Goal: Information Seeking & Learning: Learn about a topic

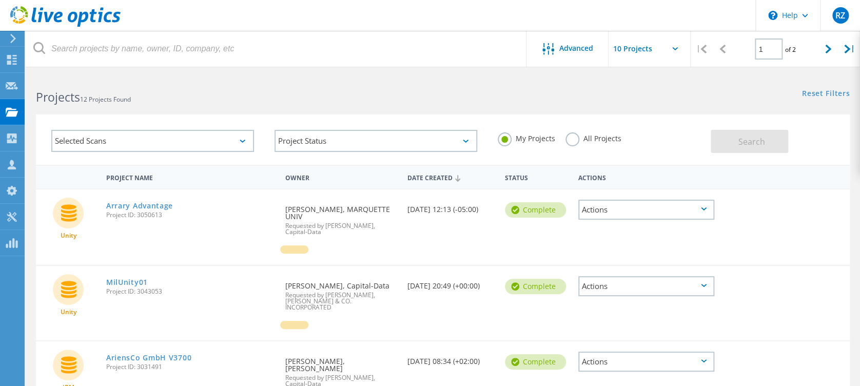
click at [572, 140] on label "All Projects" at bounding box center [593, 137] width 56 height 10
click at [0, 0] on input "All Projects" at bounding box center [0, 0] width 0 height 0
click at [735, 136] on button "Search" at bounding box center [748, 141] width 77 height 23
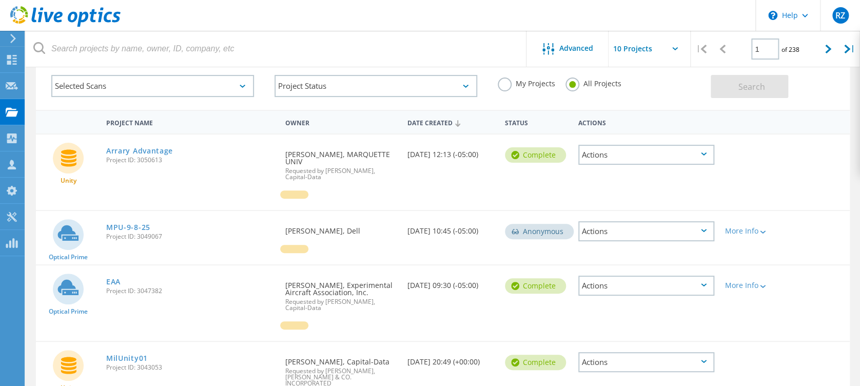
scroll to position [68, 0]
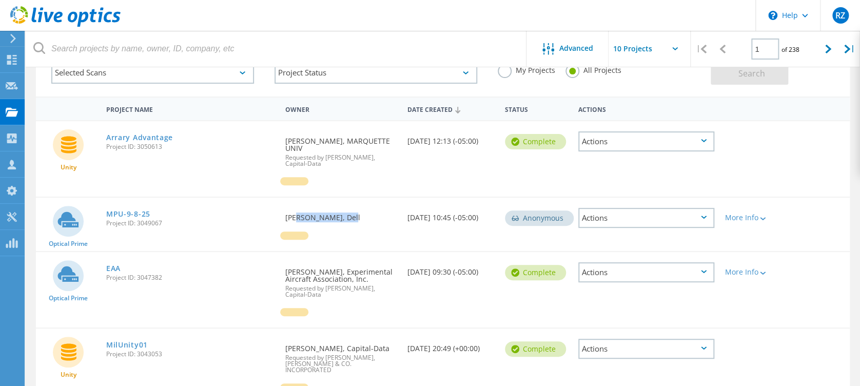
drag, startPoint x: 289, startPoint y: 209, endPoint x: 337, endPoint y: 214, distance: 48.0
click at [337, 214] on div "Requested By [PERSON_NAME], Dell" at bounding box center [341, 214] width 122 height 34
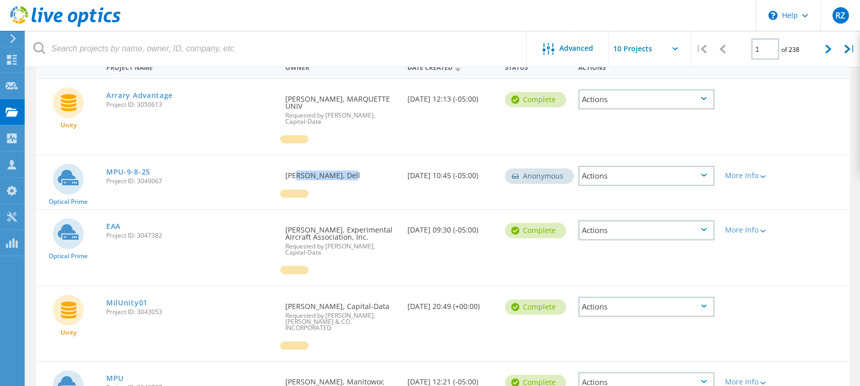
scroll to position [136, 0]
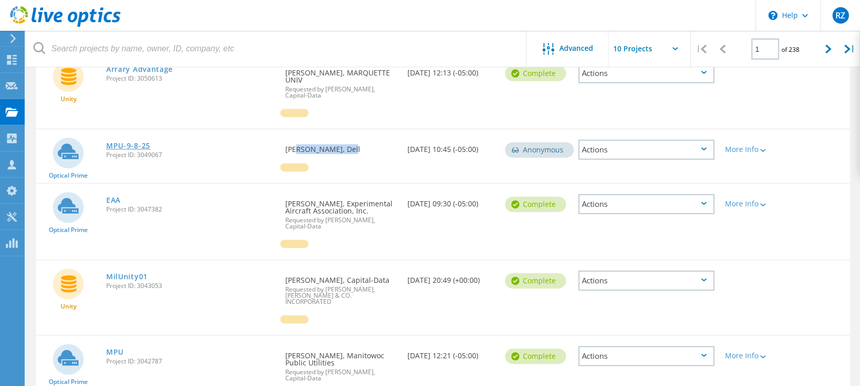
click at [124, 142] on link "MPU-9-8-25" at bounding box center [128, 145] width 44 height 7
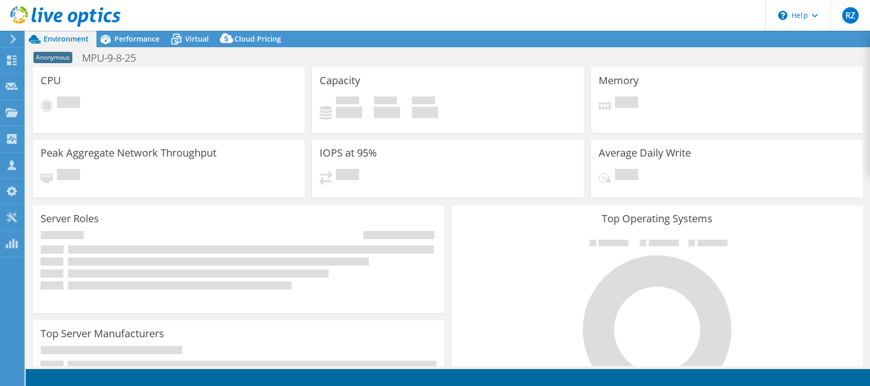
select select "USD"
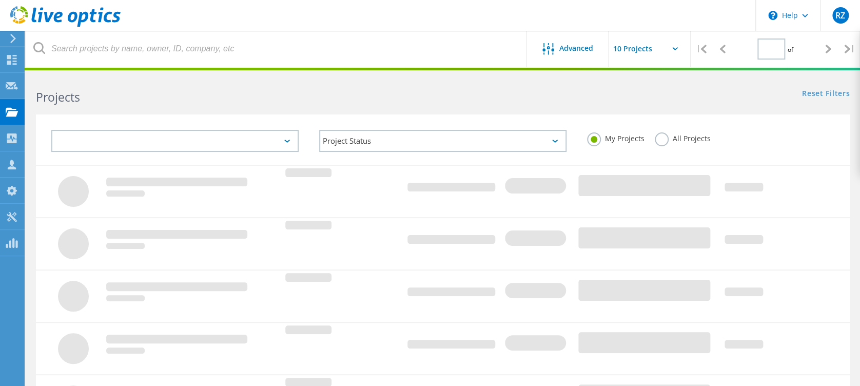
type input "1"
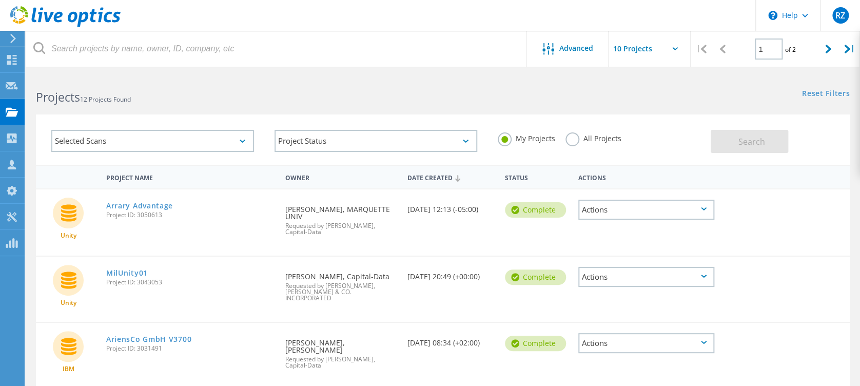
click at [582, 127] on div "My Projects All Projects" at bounding box center [598, 139] width 223 height 38
click at [569, 142] on label "All Projects" at bounding box center [593, 137] width 56 height 10
click at [0, 0] on input "All Projects" at bounding box center [0, 0] width 0 height 0
drag, startPoint x: 713, startPoint y: 142, endPoint x: 721, endPoint y: 141, distance: 8.9
click at [721, 141] on div "Selected Scans Project Status In Progress Complete Published Anonymous Archived…" at bounding box center [443, 139] width 814 height 50
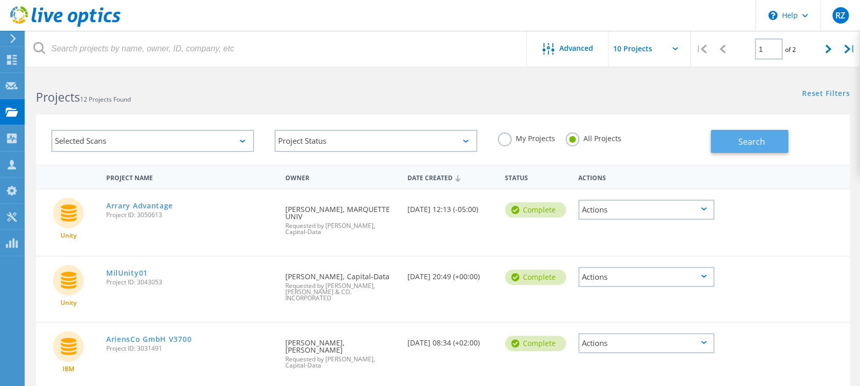
click at [722, 140] on button "Search" at bounding box center [748, 141] width 77 height 23
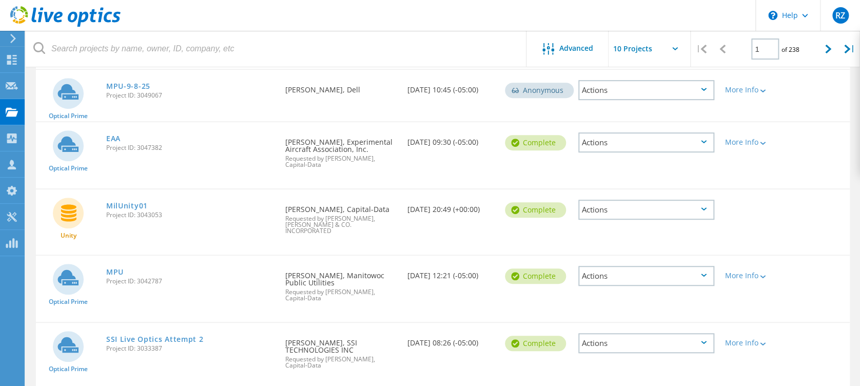
scroll to position [205, 0]
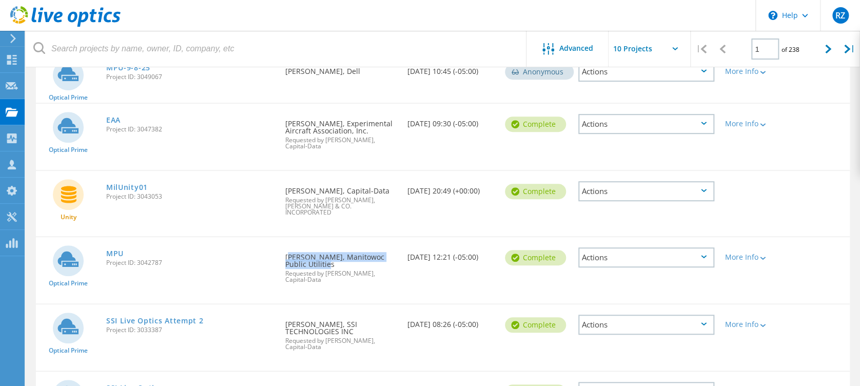
drag, startPoint x: 312, startPoint y: 252, endPoint x: 286, endPoint y: 244, distance: 26.9
click at [286, 244] on div "Requested By Keith Lyons, Manitowoc Public Utilities Requested by Troy Miller, …" at bounding box center [341, 265] width 122 height 56
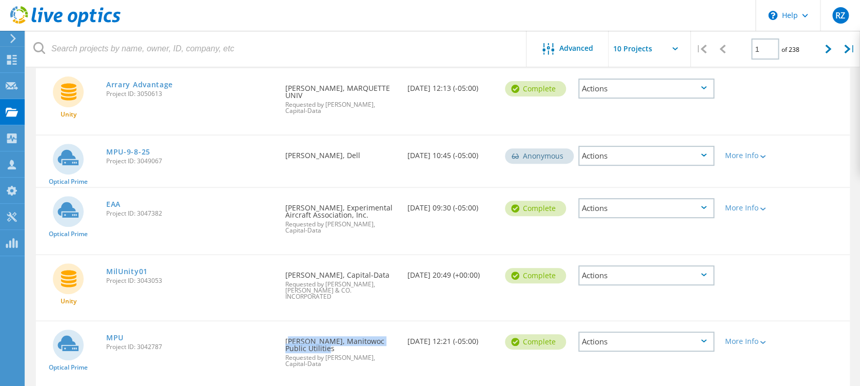
scroll to position [136, 0]
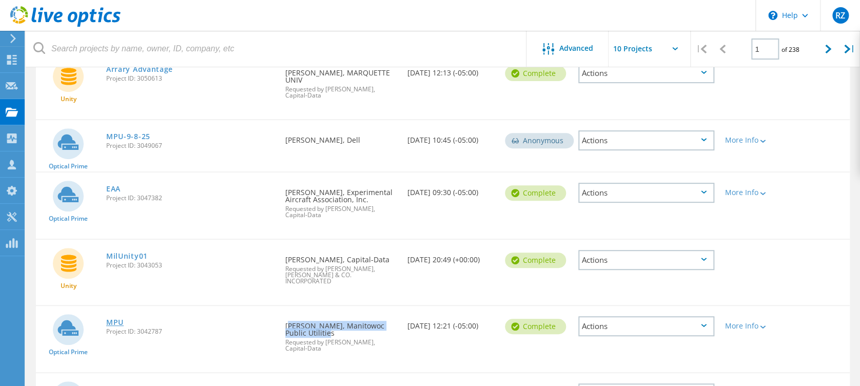
click at [114, 319] on link "MPU" at bounding box center [114, 322] width 17 height 7
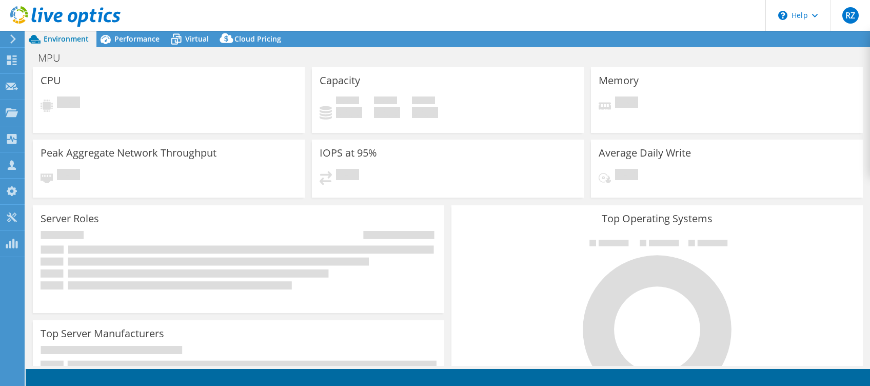
select select "USD"
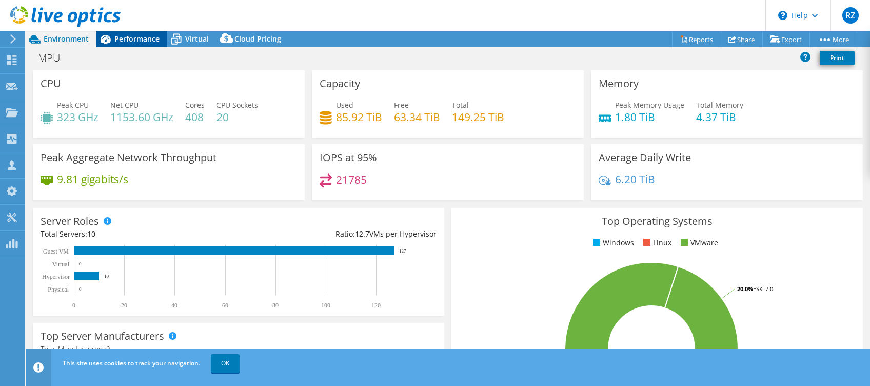
click at [130, 39] on span "Performance" at bounding box center [136, 39] width 45 height 10
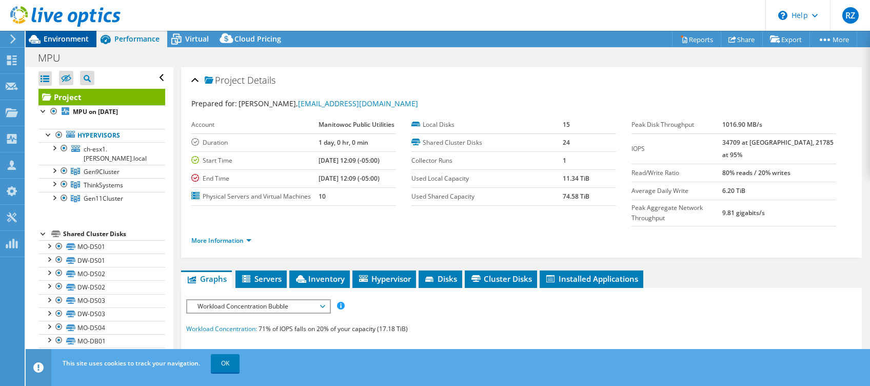
click at [63, 41] on span "Environment" at bounding box center [66, 39] width 45 height 10
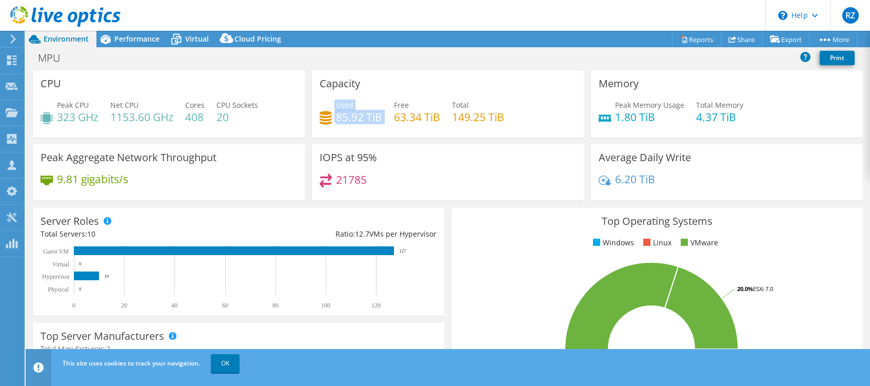
drag, startPoint x: 328, startPoint y: 114, endPoint x: 381, endPoint y: 112, distance: 52.4
click at [382, 111] on div "Used 85.92 TiB Free 63.34 TiB Total 149.25 TiB" at bounding box center [448, 116] width 256 height 33
drag, startPoint x: 381, startPoint y: 112, endPoint x: 528, endPoint y: 123, distance: 148.2
click at [528, 123] on div "Used 85.92 TiB Free 63.34 TiB Total 149.25 TiB" at bounding box center [448, 116] width 256 height 33
click at [117, 39] on span "Performance" at bounding box center [136, 39] width 45 height 10
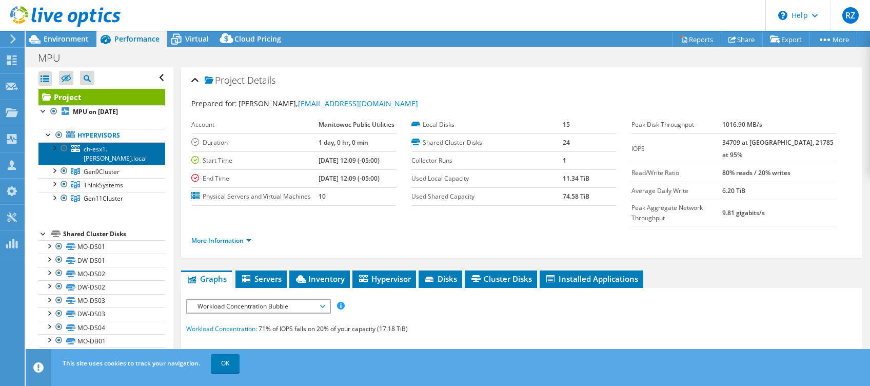
click at [117, 149] on span "ch-esx1.manty.local" at bounding box center [115, 154] width 63 height 18
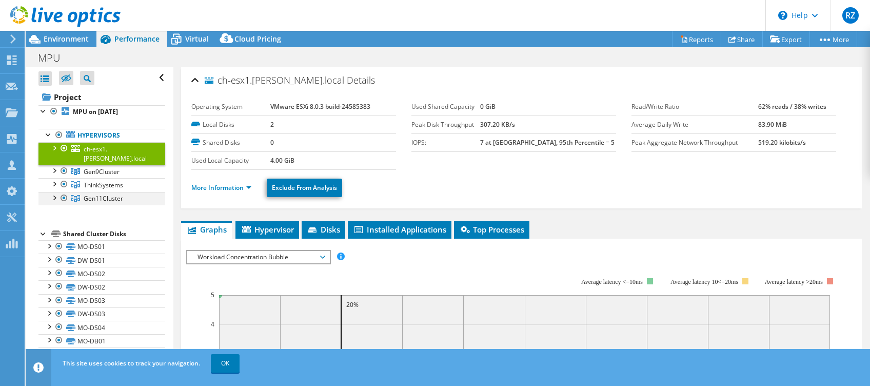
click at [60, 192] on div at bounding box center [64, 198] width 10 height 12
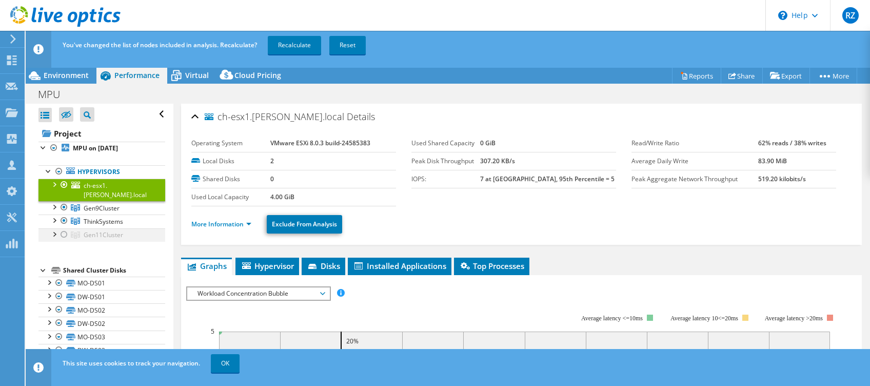
click at [55, 228] on div at bounding box center [54, 233] width 10 height 10
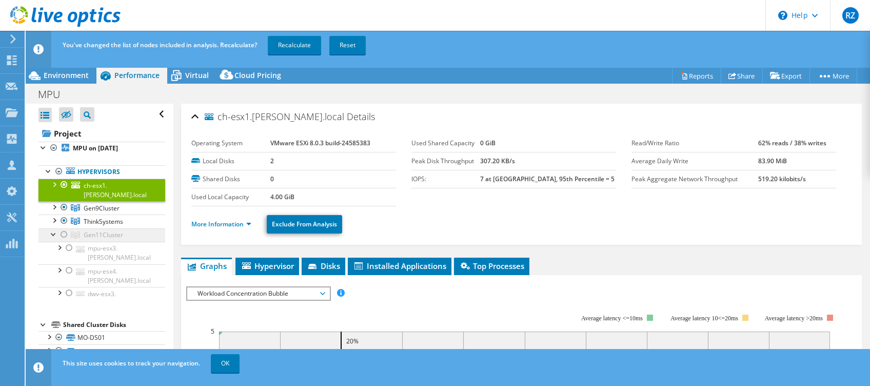
click at [87, 230] on span "Gen11Cluster" at bounding box center [103, 234] width 39 height 9
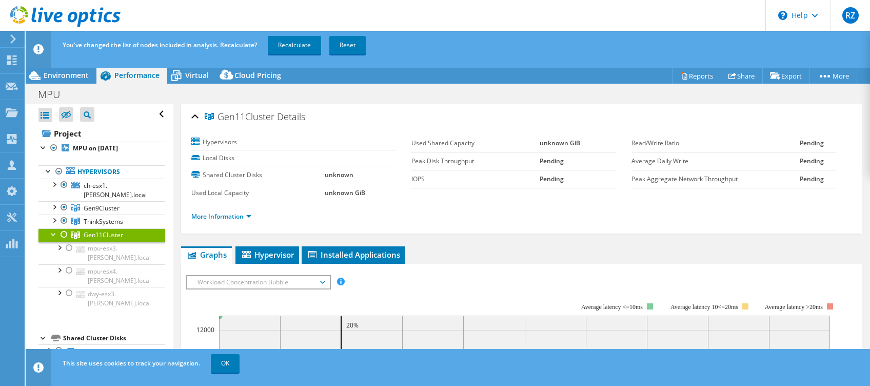
click at [64, 228] on div at bounding box center [64, 234] width 10 height 12
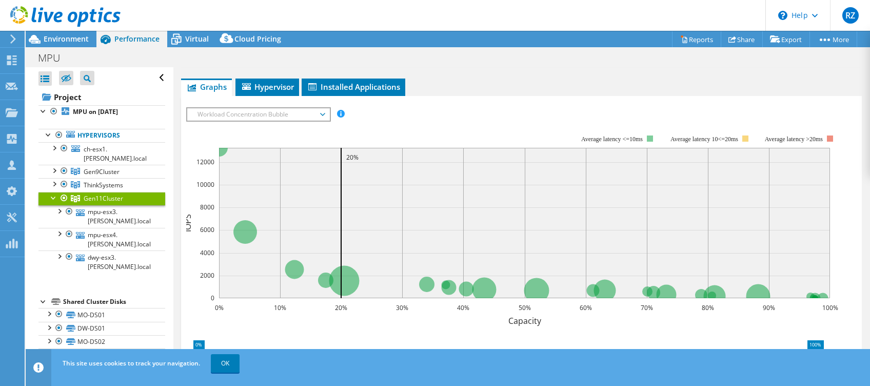
scroll to position [68, 0]
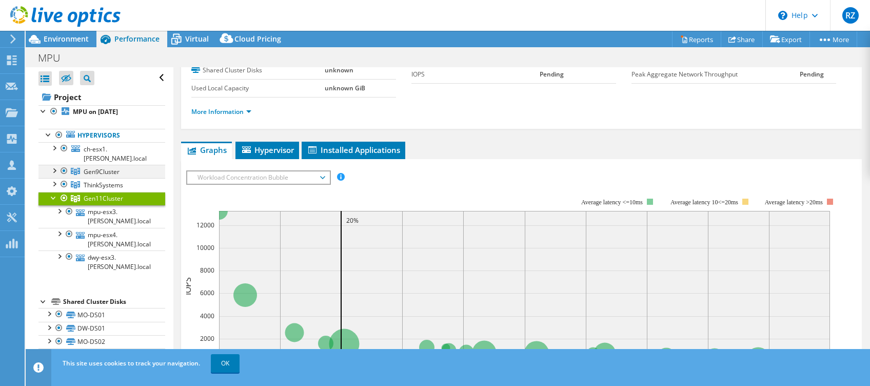
click at [53, 165] on div at bounding box center [54, 170] width 10 height 10
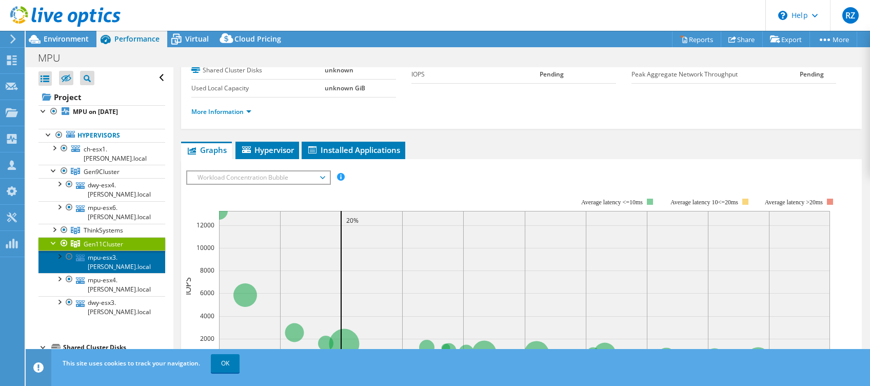
click at [108, 253] on link "mpu-esx3.manty.local" at bounding box center [101, 261] width 127 height 23
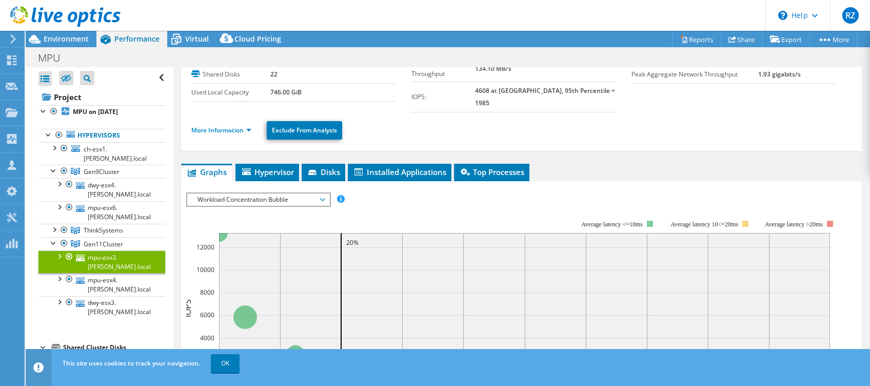
scroll to position [0, 0]
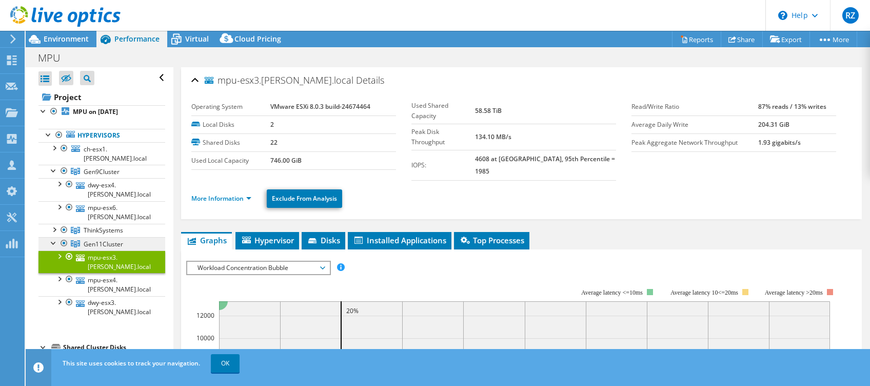
click at [98, 240] on span "Gen11Cluster" at bounding box center [103, 244] width 39 height 9
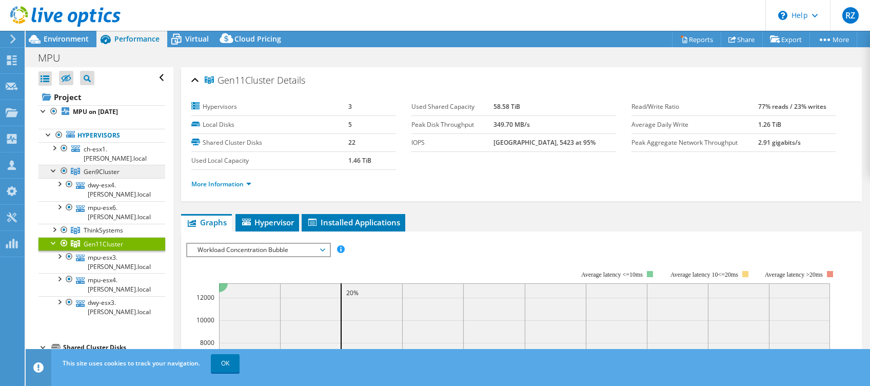
click at [108, 167] on span "Gen9Cluster" at bounding box center [102, 171] width 36 height 9
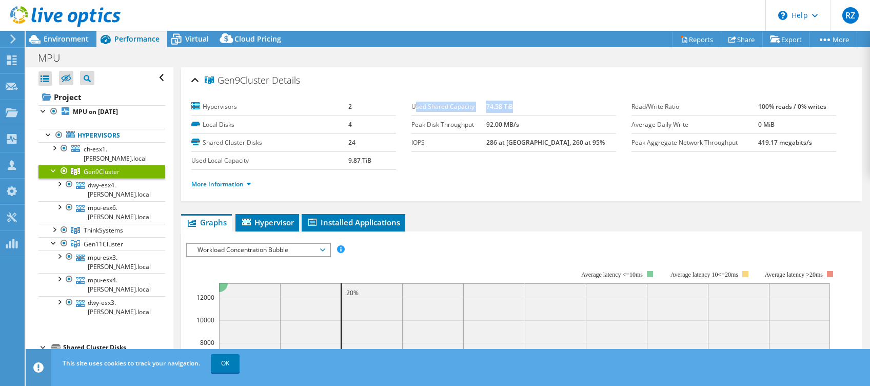
drag, startPoint x: 412, startPoint y: 106, endPoint x: 536, endPoint y: 103, distance: 123.2
click at [536, 103] on tr "Used Shared Capacity 74.58 TiB" at bounding box center [513, 107] width 205 height 18
click at [77, 240] on icon at bounding box center [75, 243] width 9 height 7
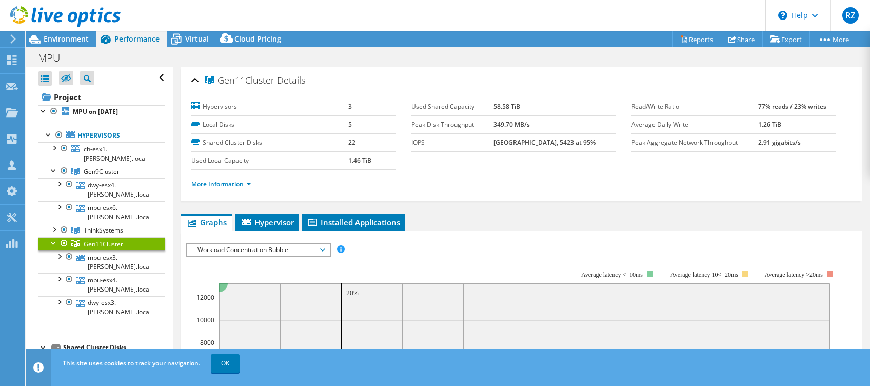
click at [246, 186] on link "More Information" at bounding box center [221, 184] width 60 height 9
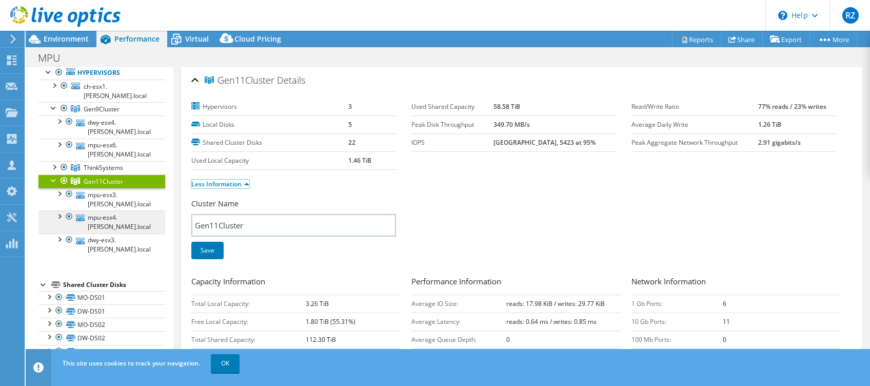
scroll to position [136, 0]
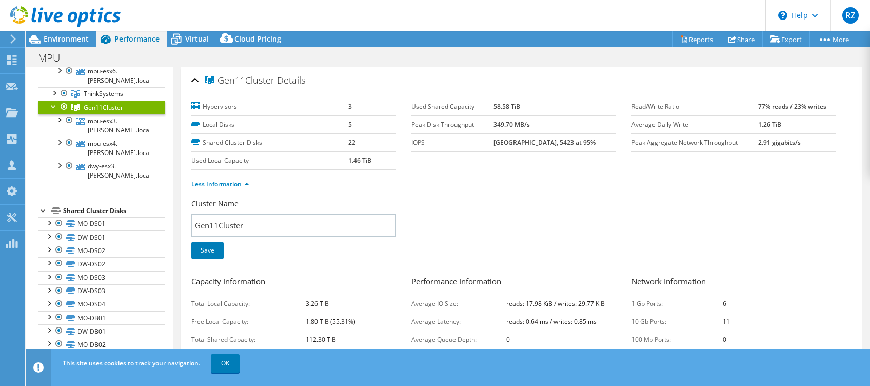
click at [101, 205] on div "Shared Cluster Disks" at bounding box center [114, 211] width 102 height 12
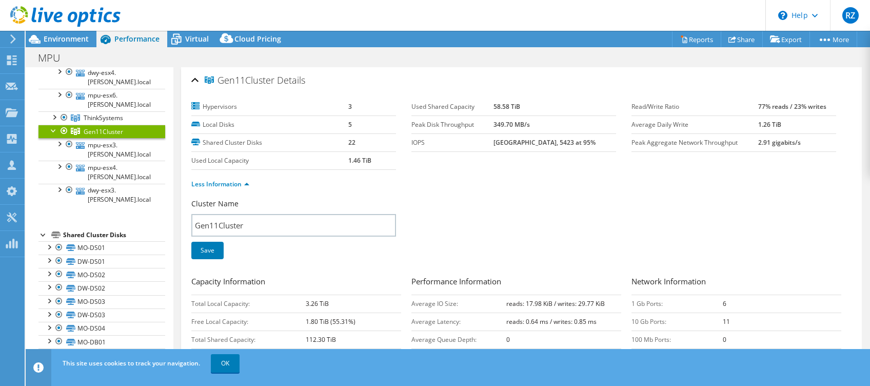
scroll to position [106, 0]
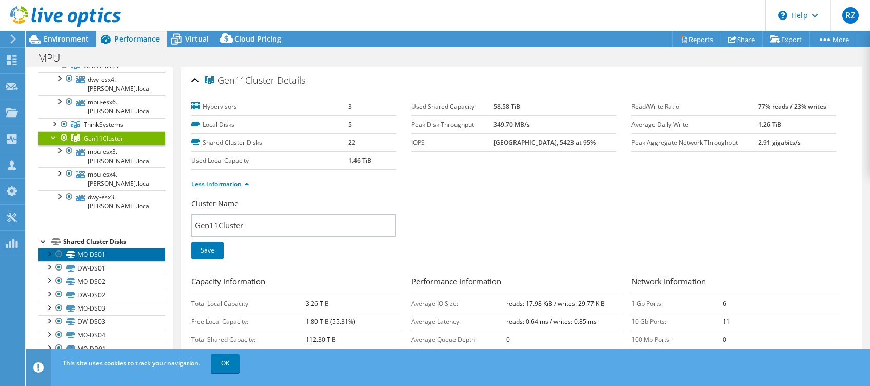
click at [92, 248] on link "MO-DS01" at bounding box center [101, 254] width 127 height 13
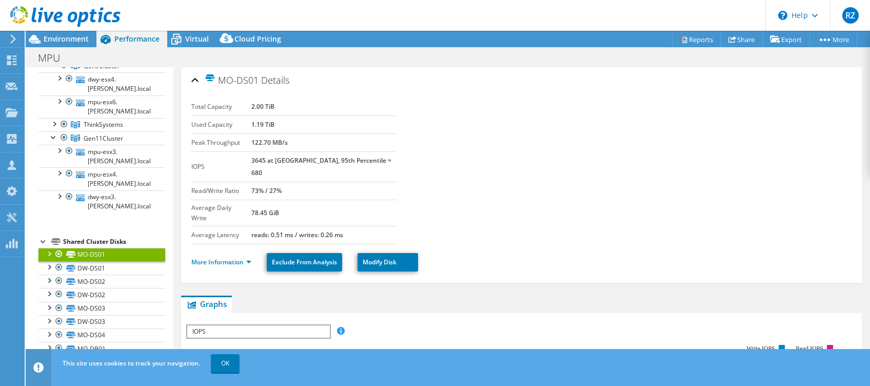
click at [53, 248] on div at bounding box center [49, 253] width 10 height 10
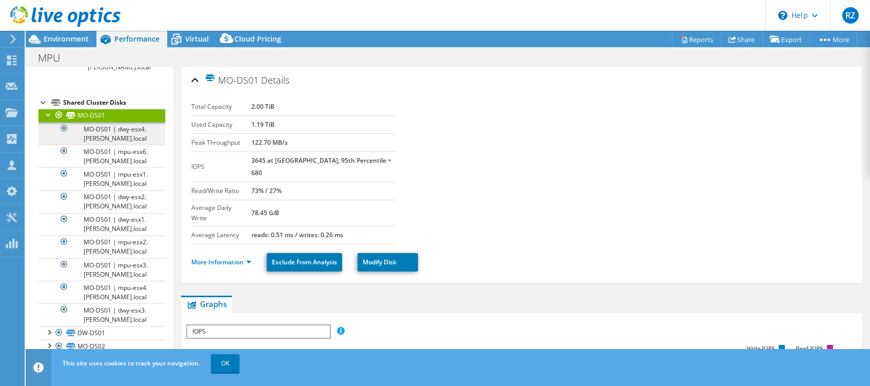
scroll to position [311, 0]
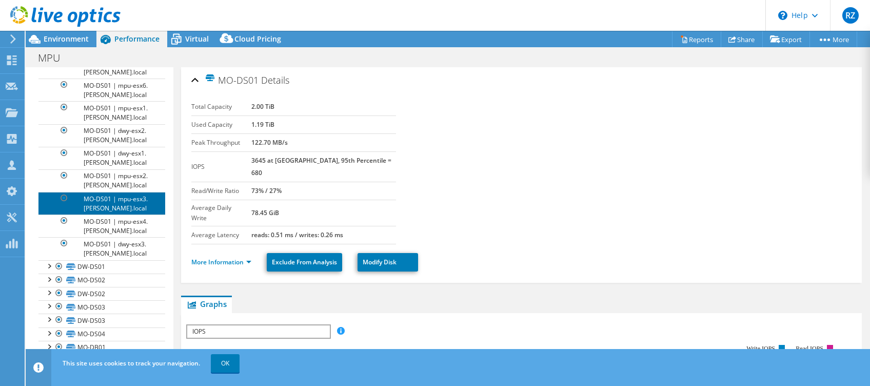
click at [115, 194] on link "MO-DS01 | mpu-esx3.manty.local" at bounding box center [101, 203] width 127 height 23
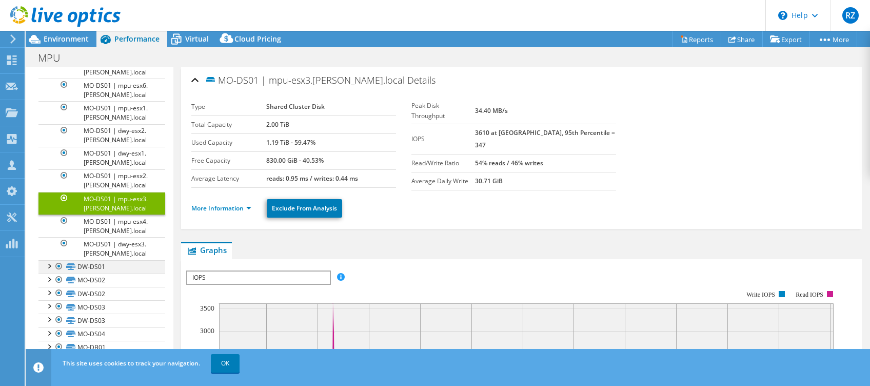
click at [49, 260] on div at bounding box center [49, 265] width 10 height 10
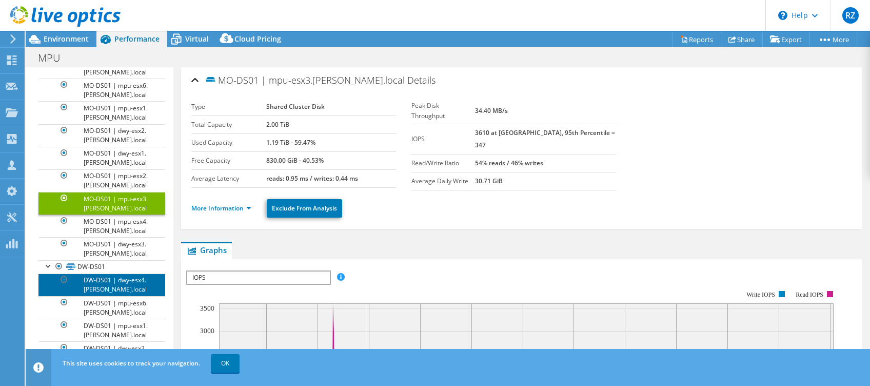
click at [98, 273] on link "DW-DS01 | dwy-esx4.manty.local" at bounding box center [101, 284] width 127 height 23
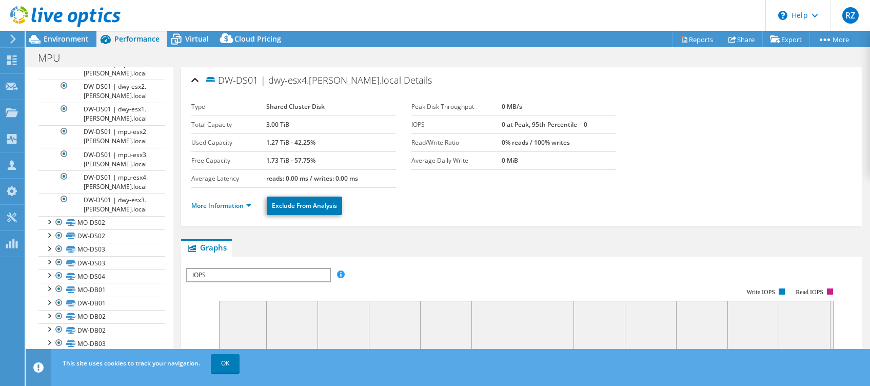
scroll to position [584, 0]
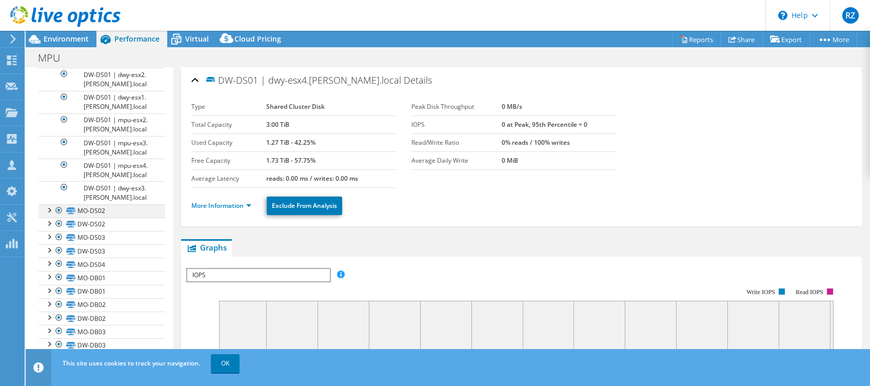
click at [51, 204] on div at bounding box center [49, 209] width 10 height 10
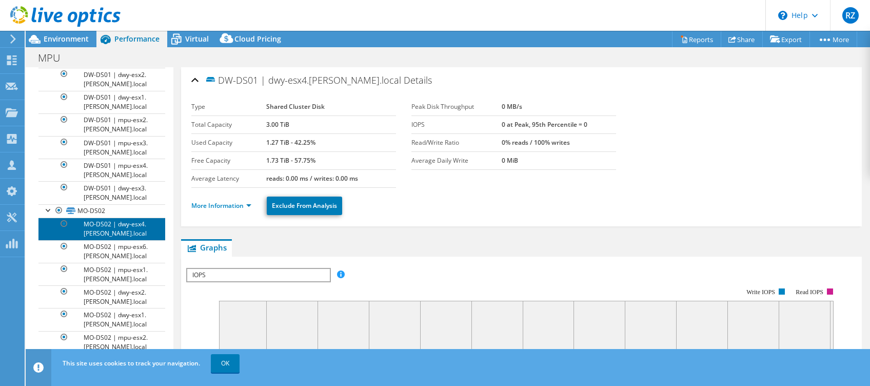
click at [93, 218] on link "MO-DS02 | dwy-esx4.manty.local" at bounding box center [101, 228] width 127 height 23
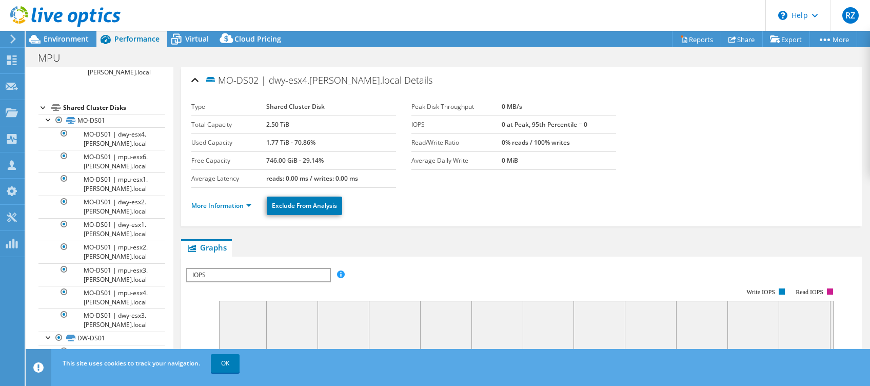
scroll to position [238, 0]
click at [176, 45] on icon at bounding box center [176, 39] width 18 height 18
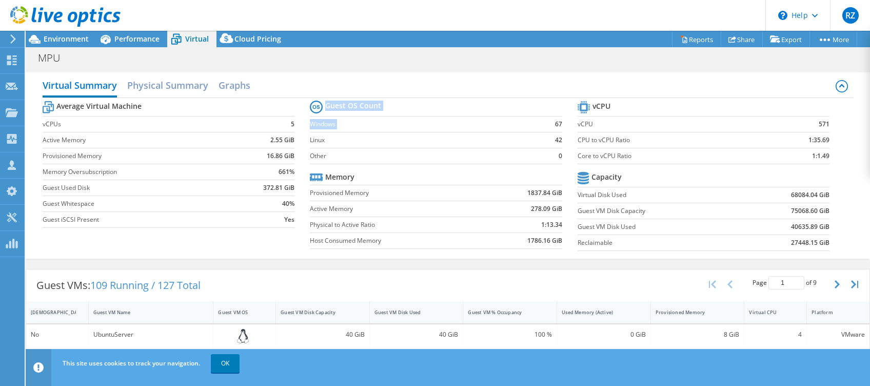
drag, startPoint x: 555, startPoint y: 131, endPoint x: 560, endPoint y: 118, distance: 13.6
click at [560, 118] on section "Guest OS Count Windows 67 Linux 42 Other 0 Memory Provisioned Memory 1837.84 Gi…" at bounding box center [443, 176] width 267 height 156
drag, startPoint x: 560, startPoint y: 118, endPoint x: 552, endPoint y: 121, distance: 7.6
click at [555, 121] on b "67" at bounding box center [558, 124] width 7 height 10
click at [555, 123] on b "67" at bounding box center [558, 124] width 7 height 10
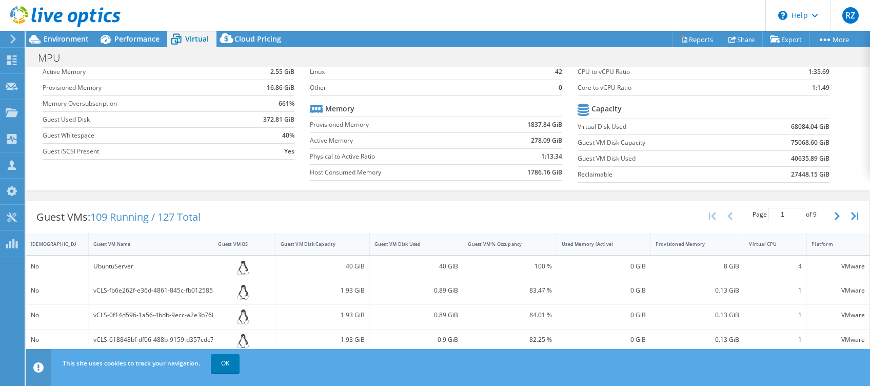
scroll to position [0, 0]
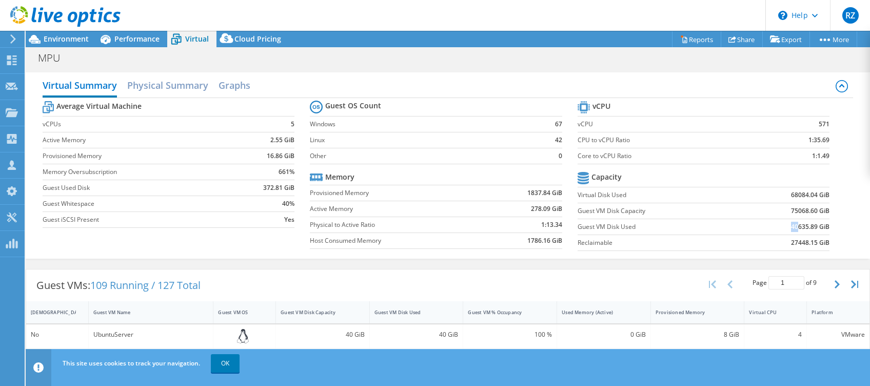
drag, startPoint x: 774, startPoint y: 224, endPoint x: 788, endPoint y: 228, distance: 14.9
click at [788, 228] on td "40635.89 GiB" at bounding box center [785, 227] width 87 height 16
click at [785, 211] on td "75068.60 GiB" at bounding box center [785, 211] width 87 height 16
drag, startPoint x: 784, startPoint y: 212, endPoint x: 822, endPoint y: 226, distance: 40.4
click at [822, 226] on section "vCPU vCPU 571 CPU to vCPU Ratio 1:35.69 Core to vCPU Ratio 1:1.49 Capacity Virt…" at bounding box center [711, 176] width 267 height 157
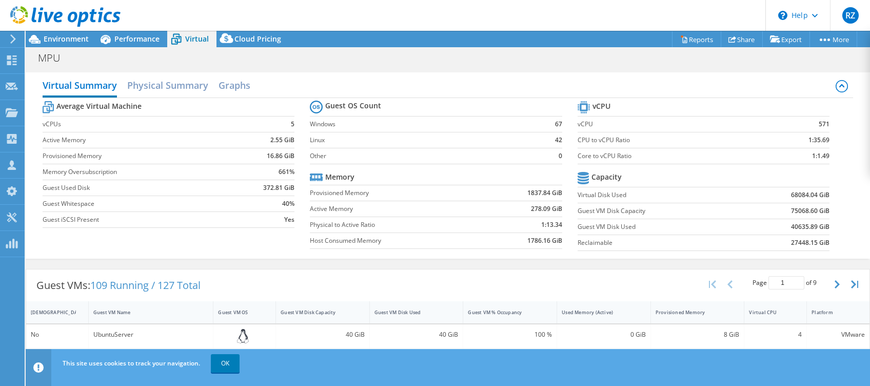
click at [797, 226] on b "40635.89 GiB" at bounding box center [810, 227] width 38 height 10
drag, startPoint x: 780, startPoint y: 209, endPoint x: 789, endPoint y: 209, distance: 9.7
click at [789, 209] on td "75068.60 GiB" at bounding box center [785, 211] width 87 height 16
drag, startPoint x: 780, startPoint y: 225, endPoint x: 787, endPoint y: 226, distance: 6.7
click at [787, 226] on td "40635.89 GiB" at bounding box center [785, 227] width 87 height 16
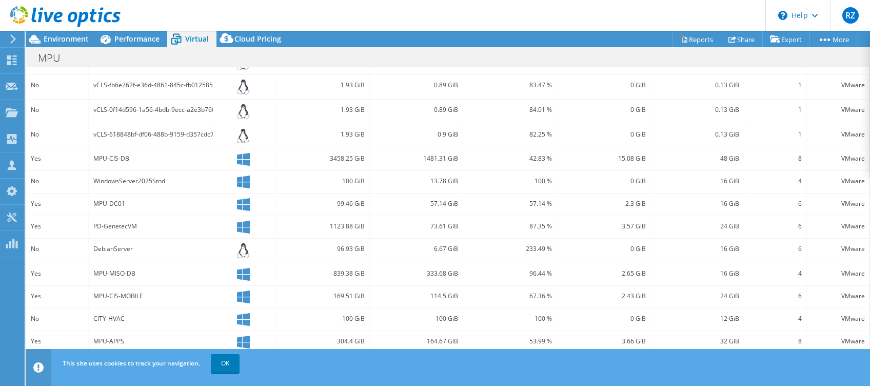
scroll to position [311, 0]
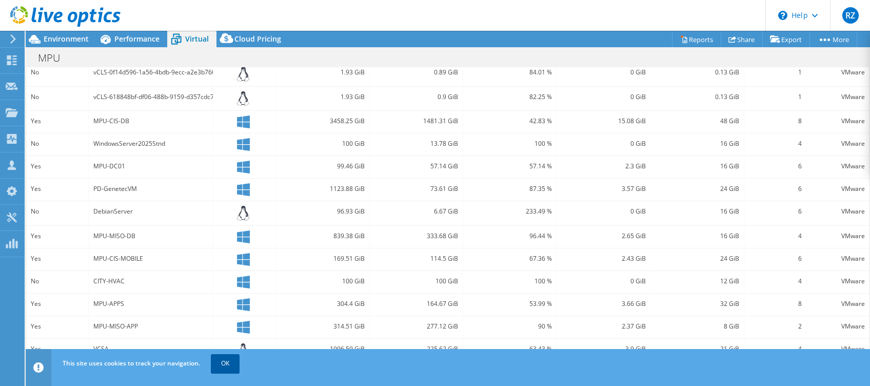
click at [215, 371] on link "OK" at bounding box center [225, 363] width 29 height 18
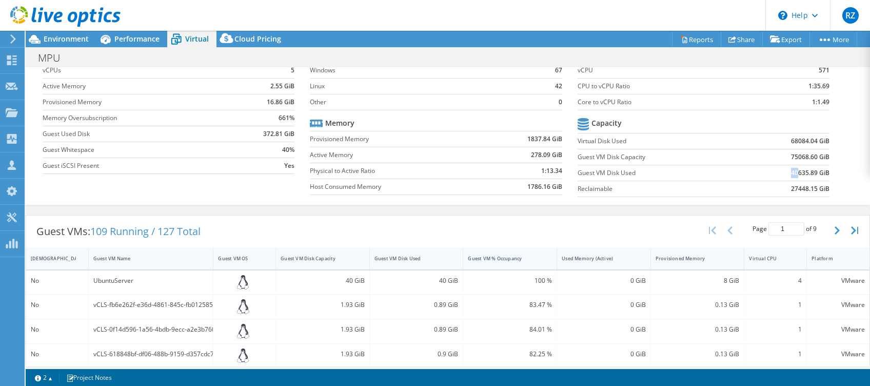
scroll to position [37, 0]
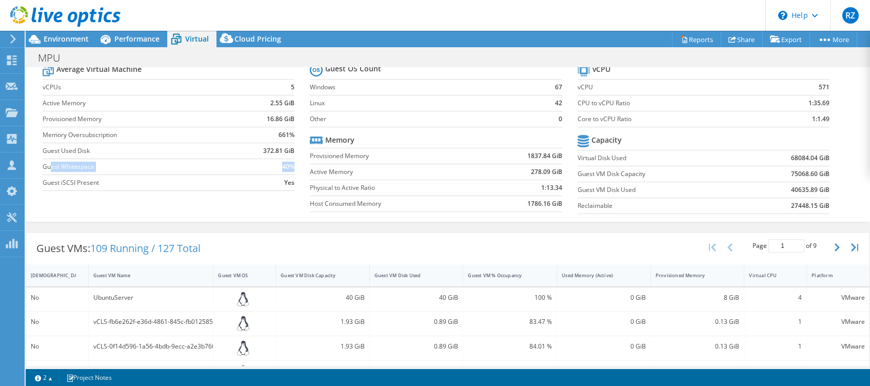
drag, startPoint x: 51, startPoint y: 168, endPoint x: 289, endPoint y: 161, distance: 238.6
click at [289, 161] on tr "Guest Whitespace 40%" at bounding box center [169, 167] width 252 height 16
drag, startPoint x: 583, startPoint y: 184, endPoint x: 640, endPoint y: 185, distance: 57.0
click at [640, 185] on label "Guest VM Disk Used" at bounding box center [660, 190] width 165 height 10
drag, startPoint x: 640, startPoint y: 185, endPoint x: 643, endPoint y: 173, distance: 12.6
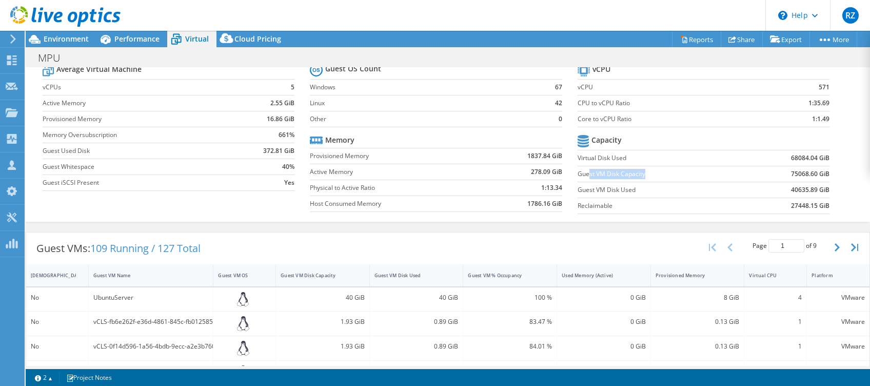
click at [643, 173] on label "Guest VM Disk Capacity" at bounding box center [660, 174] width 165 height 10
drag, startPoint x: 643, startPoint y: 173, endPoint x: 798, endPoint y: 173, distance: 154.9
click at [800, 173] on b "75068.60 GiB" at bounding box center [810, 174] width 38 height 10
drag, startPoint x: 798, startPoint y: 173, endPoint x: 792, endPoint y: 173, distance: 6.2
click at [792, 173] on b "75068.60 GiB" at bounding box center [810, 174] width 38 height 10
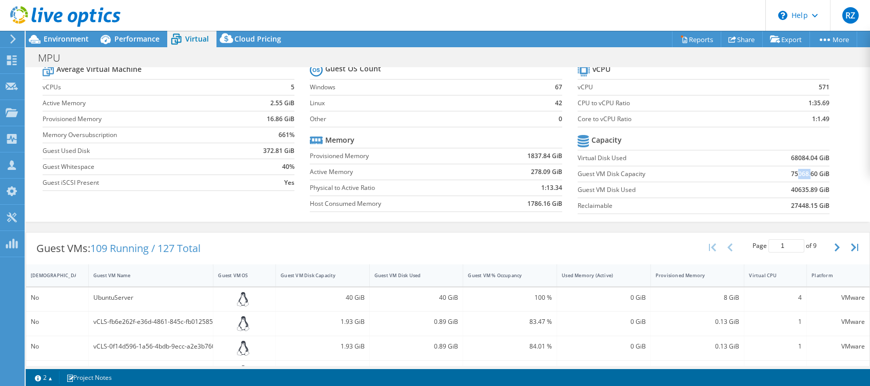
click at [792, 173] on b "75068.60 GiB" at bounding box center [810, 174] width 38 height 10
click at [694, 182] on td "Guest VM Disk Used" at bounding box center [660, 190] width 165 height 16
drag, startPoint x: 623, startPoint y: 170, endPoint x: 571, endPoint y: 169, distance: 51.3
click at [578, 169] on label "Guest VM Disk Capacity" at bounding box center [660, 174] width 165 height 10
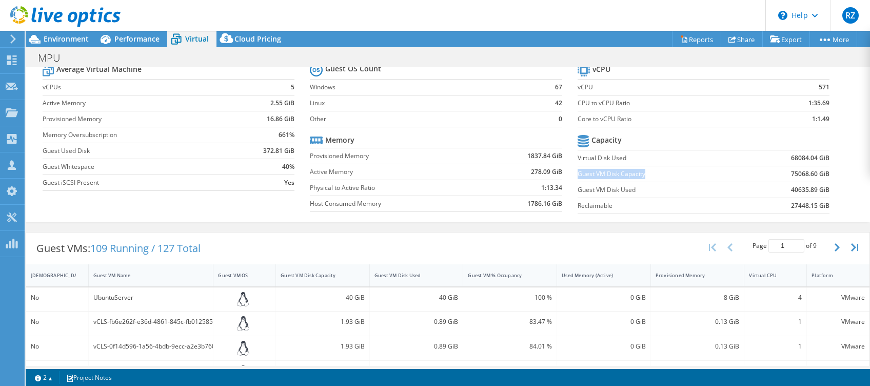
drag, startPoint x: 579, startPoint y: 169, endPoint x: 585, endPoint y: 169, distance: 6.2
click at [585, 169] on label "Guest VM Disk Capacity" at bounding box center [660, 174] width 165 height 10
click at [596, 172] on label "Guest VM Disk Capacity" at bounding box center [660, 174] width 165 height 10
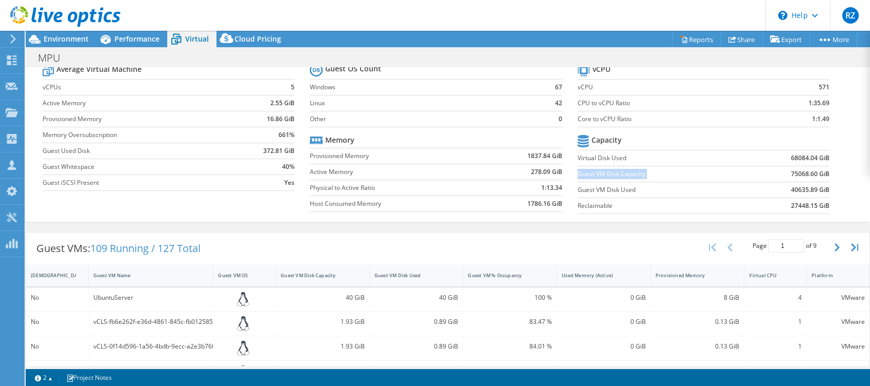
click at [596, 172] on label "Guest VM Disk Capacity" at bounding box center [660, 174] width 165 height 10
click at [791, 171] on b "75068.60 GiB" at bounding box center [810, 174] width 38 height 10
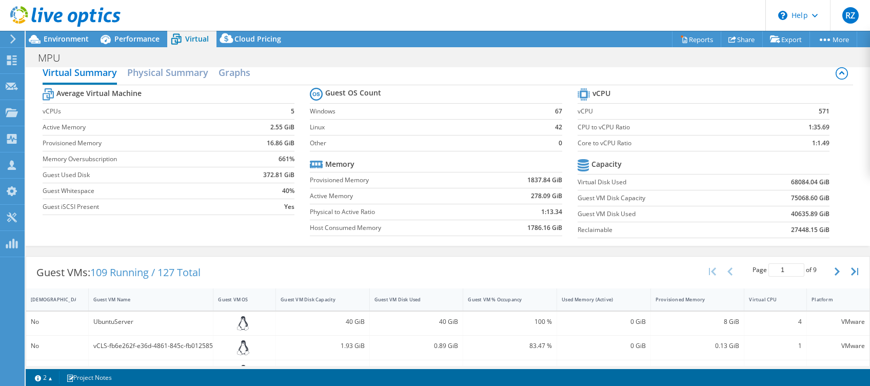
scroll to position [0, 0]
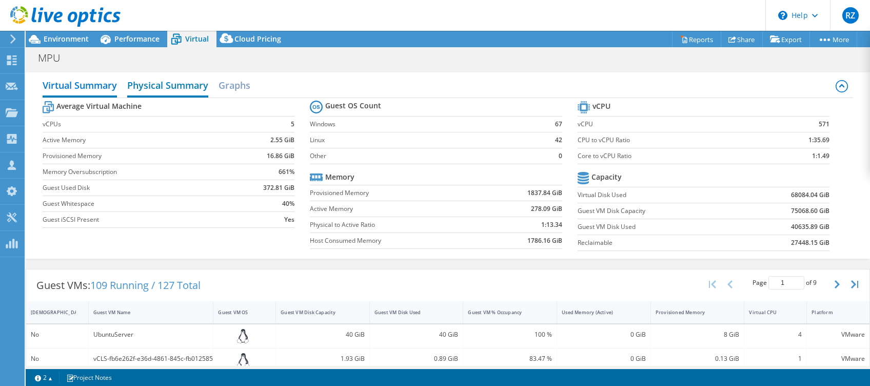
click at [151, 78] on h2 "Physical Summary" at bounding box center [167, 86] width 81 height 23
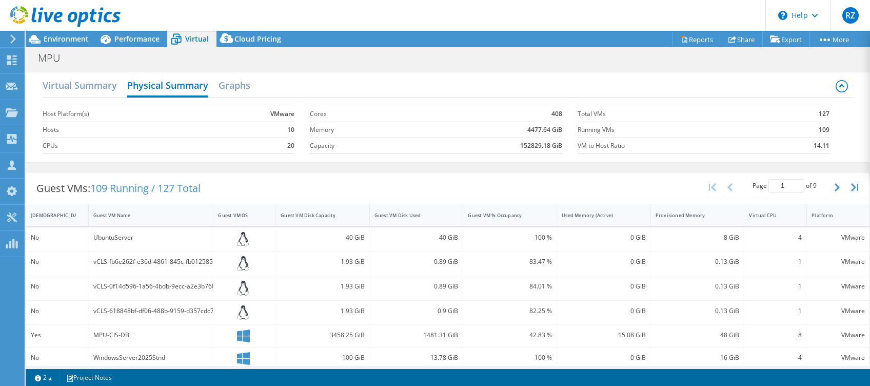
drag, startPoint x: 505, startPoint y: 146, endPoint x: 542, endPoint y: 150, distance: 36.7
click at [539, 152] on td "152829.18 GiB" at bounding box center [488, 145] width 148 height 16
drag, startPoint x: 542, startPoint y: 148, endPoint x: 492, endPoint y: 148, distance: 49.8
click at [492, 148] on td "152829.18 GiB" at bounding box center [488, 145] width 148 height 16
click at [366, 154] on section "Cores 408 Memory 4477.64 GiB Capacity 152829.18 GiB" at bounding box center [443, 130] width 267 height 58
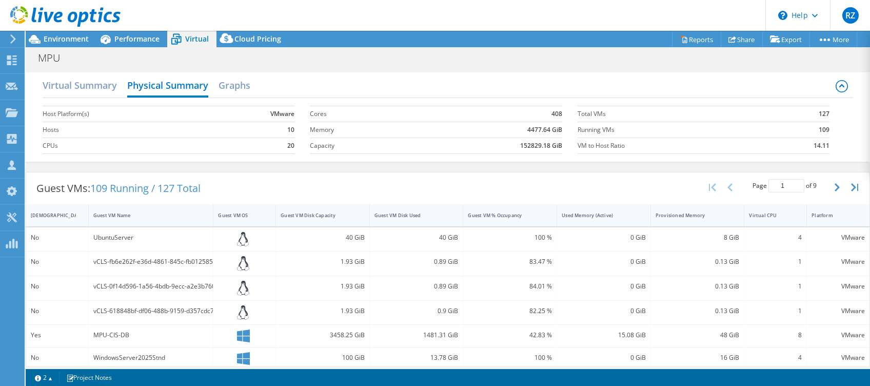
click at [520, 142] on b "152829.18 GiB" at bounding box center [541, 146] width 42 height 10
click at [230, 90] on h2 "Graphs" at bounding box center [235, 86] width 32 height 23
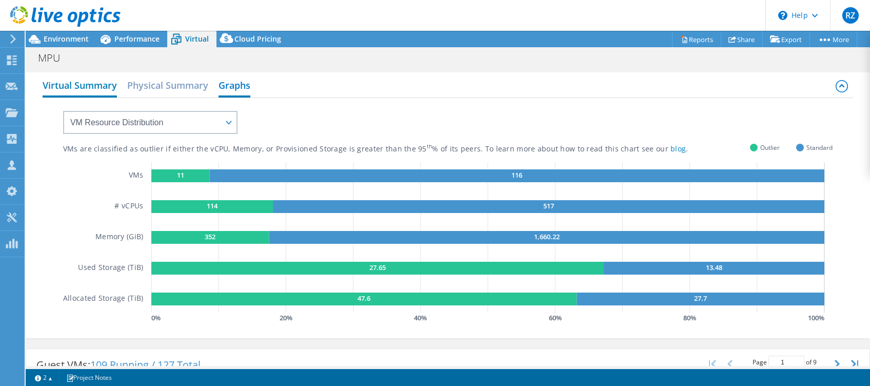
click at [81, 84] on h2 "Virtual Summary" at bounding box center [80, 86] width 74 height 23
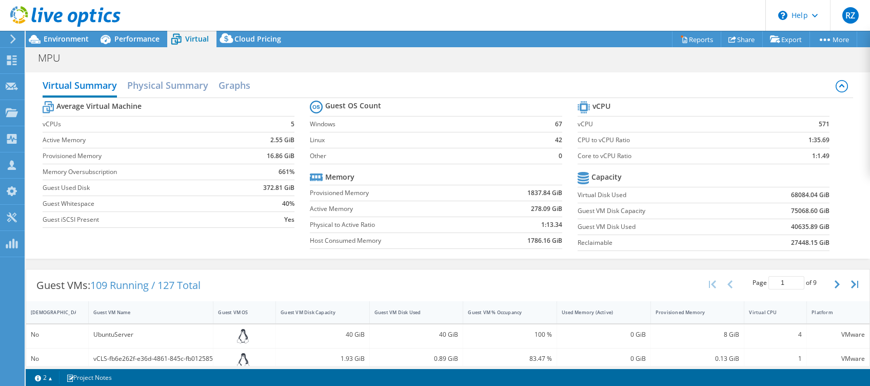
click at [77, 33] on div at bounding box center [60, 17] width 121 height 34
click at [146, 93] on h2 "Physical Summary" at bounding box center [167, 86] width 81 height 23
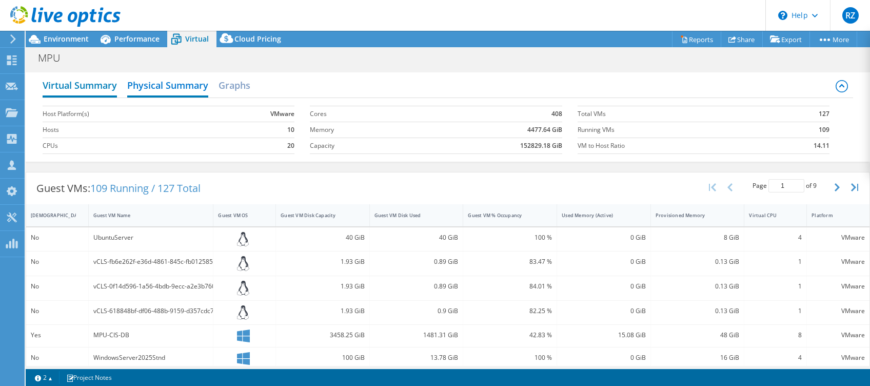
click at [81, 85] on h2 "Virtual Summary" at bounding box center [80, 86] width 74 height 23
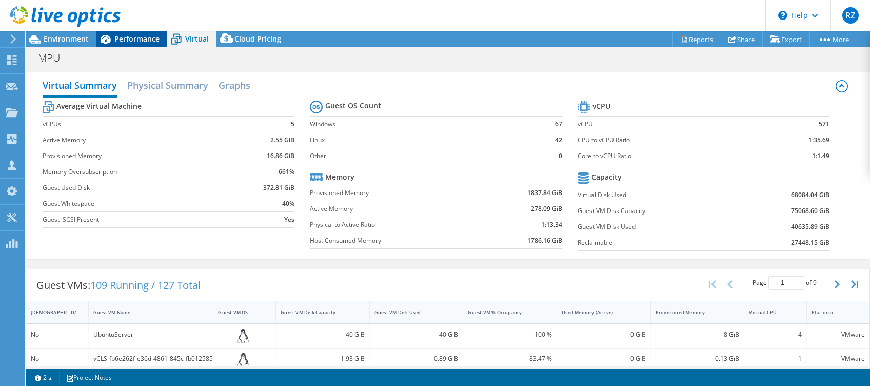
click at [123, 36] on span "Performance" at bounding box center [136, 39] width 45 height 10
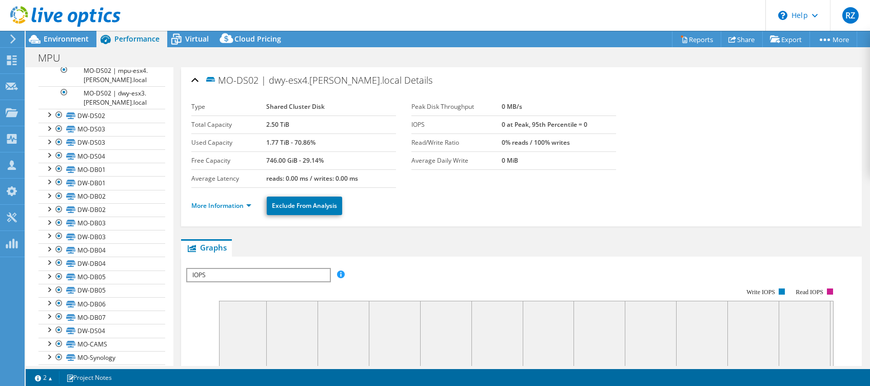
scroll to position [921, 0]
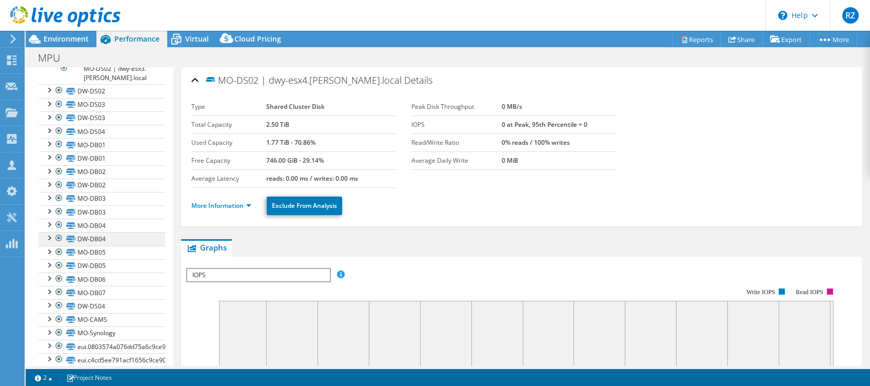
click at [52, 232] on div at bounding box center [49, 237] width 10 height 10
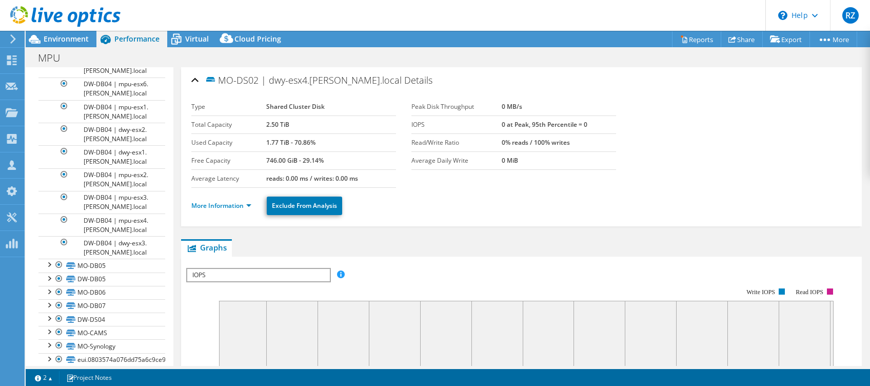
scroll to position [1125, 0]
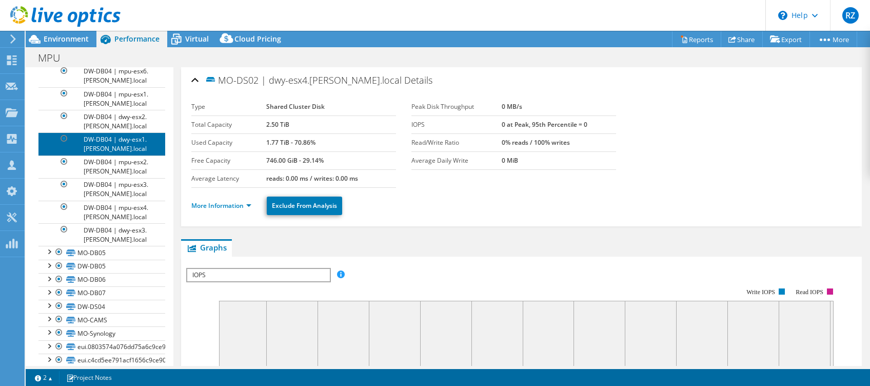
click at [116, 141] on link "DW-DB04 | dwy-esx1.manty.local" at bounding box center [101, 143] width 127 height 23
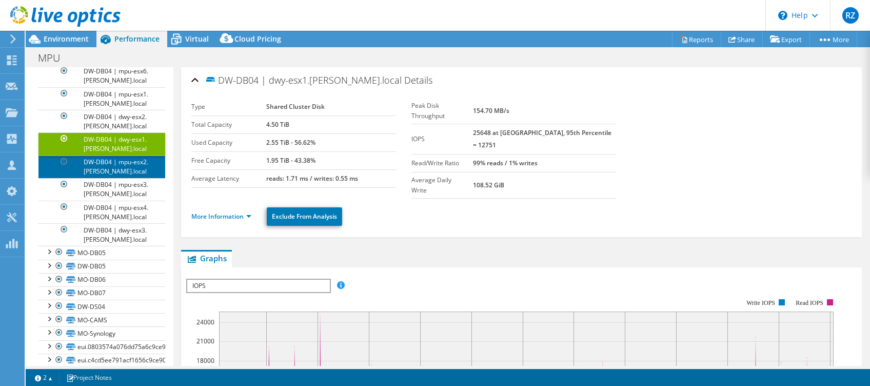
click at [113, 155] on link "DW-DB04 | mpu-esx2.manty.local" at bounding box center [101, 166] width 127 height 23
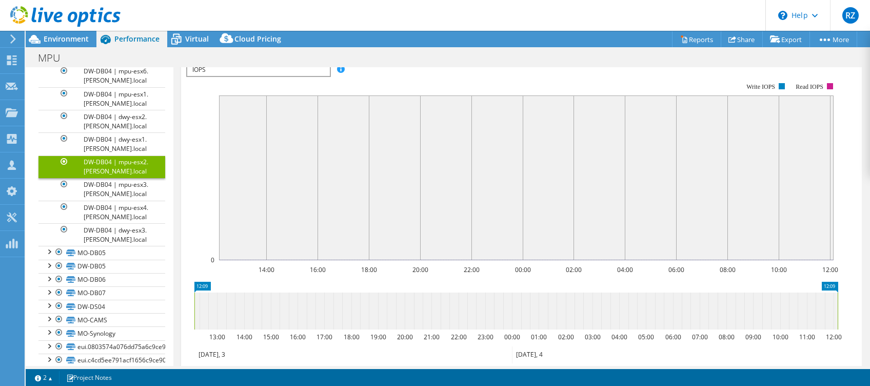
scroll to position [68, 0]
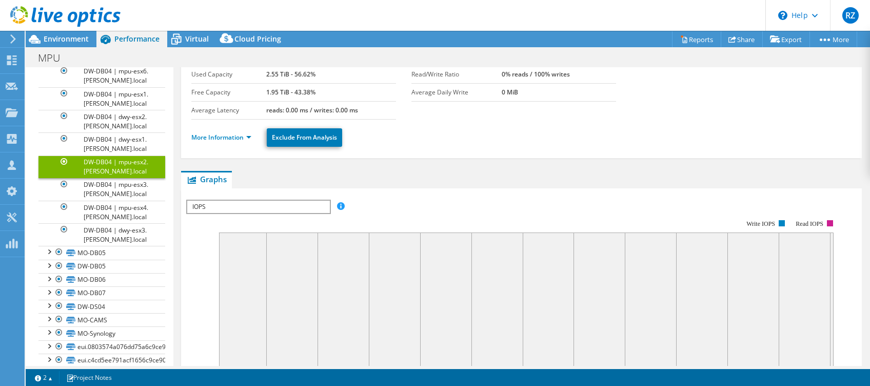
click at [225, 129] on ul "More Information Exclude From Analysis" at bounding box center [521, 136] width 660 height 21
click at [222, 135] on link "More Information" at bounding box center [221, 137] width 60 height 9
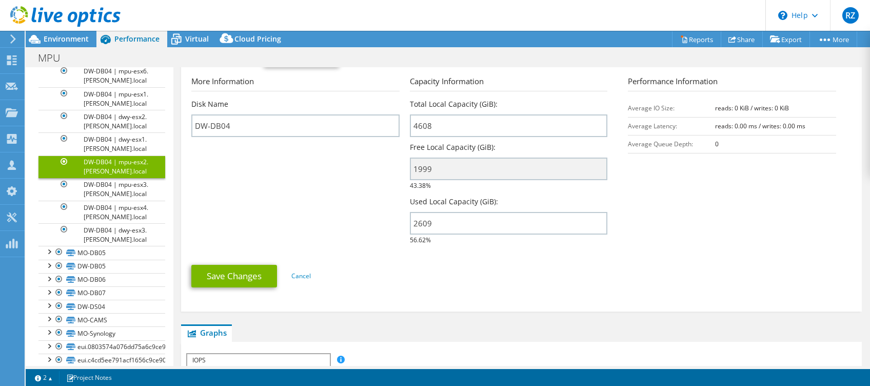
scroll to position [0, 0]
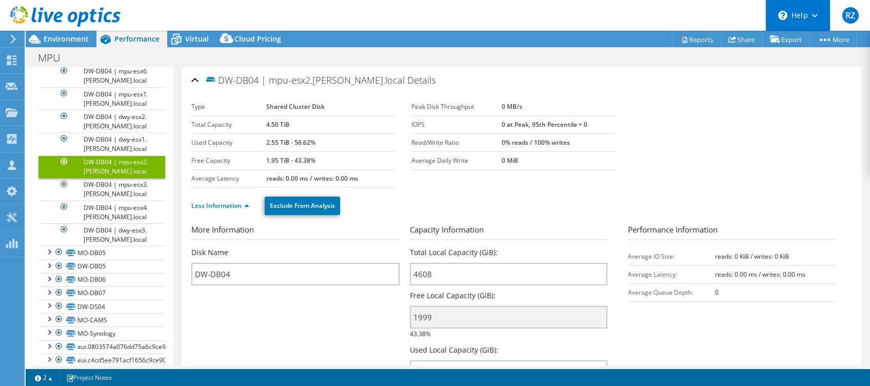
click at [783, 30] on div "\n Help" at bounding box center [797, 15] width 65 height 31
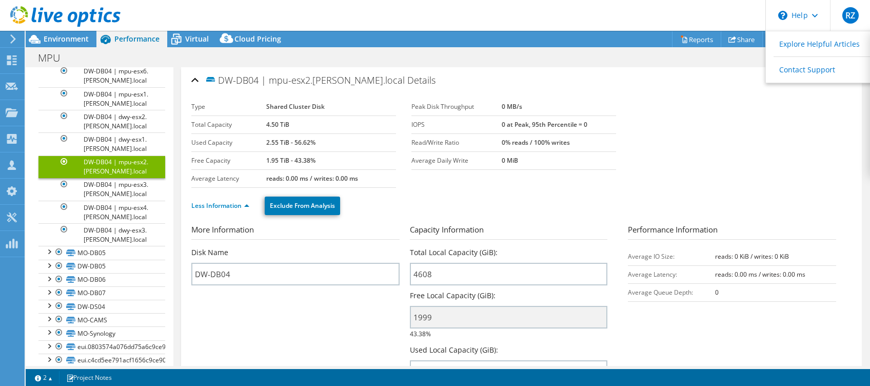
drag, startPoint x: 742, startPoint y: 111, endPoint x: 748, endPoint y: 105, distance: 9.1
click at [743, 111] on section "Type Shared Cluster Disk Total Capacity 4.50 TiB Used Capacity 2.55 TiB - 56.62…" at bounding box center [521, 143] width 660 height 90
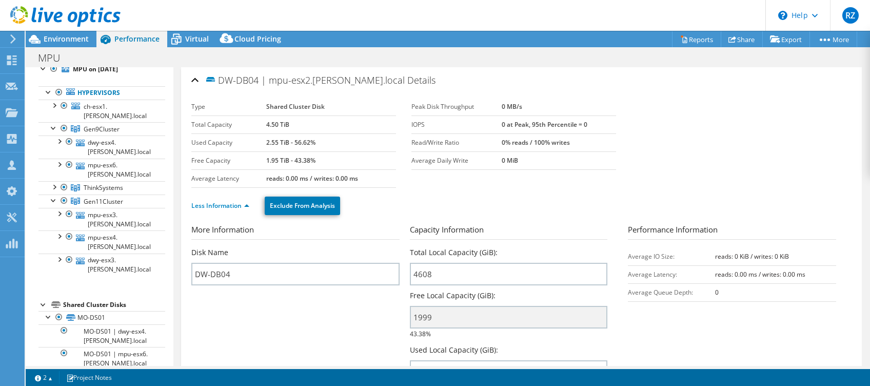
scroll to position [31, 0]
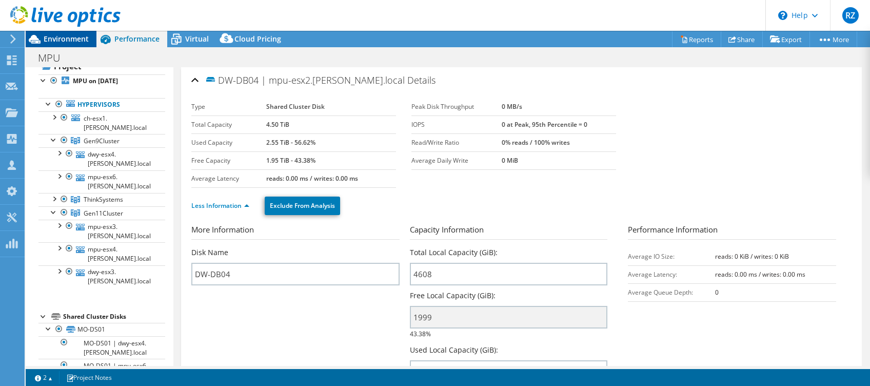
click at [71, 35] on span "Environment" at bounding box center [66, 39] width 45 height 10
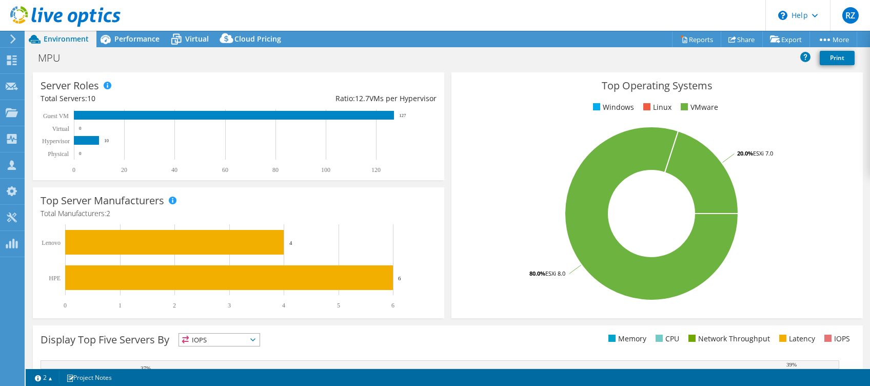
scroll to position [25, 0]
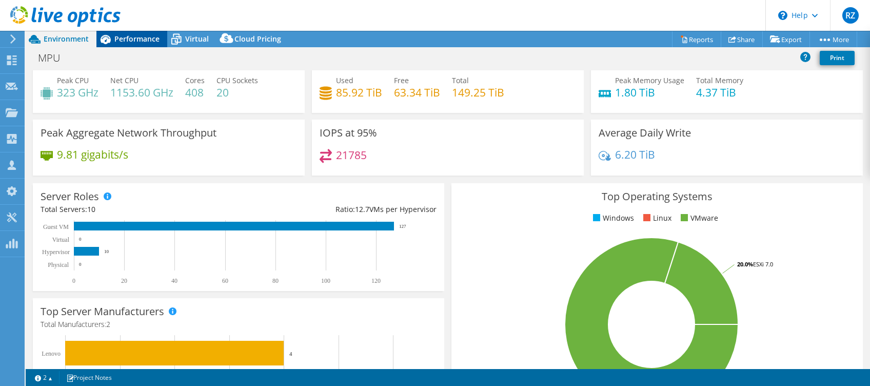
click at [136, 34] on span "Performance" at bounding box center [136, 39] width 45 height 10
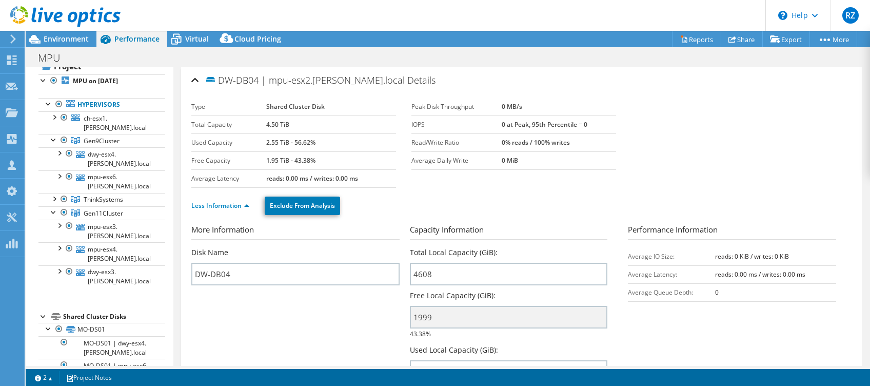
scroll to position [0, 0]
click at [685, 40] on link "Reports" at bounding box center [696, 39] width 49 height 16
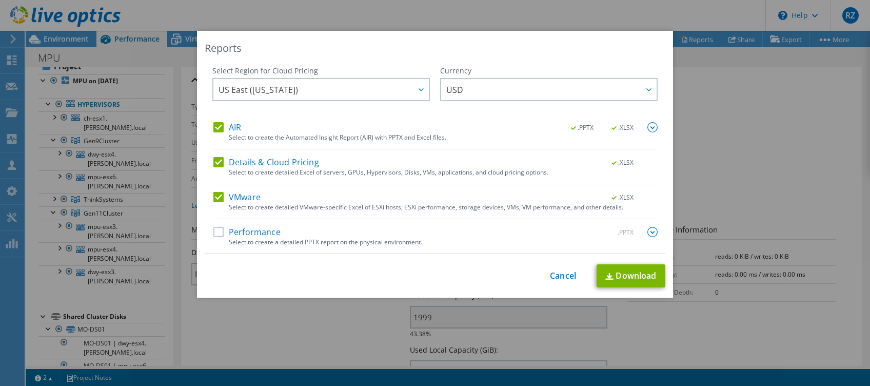
click at [217, 196] on label "VMware" at bounding box center [236, 197] width 47 height 10
click at [0, 0] on input "VMware" at bounding box center [0, 0] width 0 height 0
click at [218, 135] on div "AIR .PPTX .XLSX Select to create the Automated Insight Report (AIR) with PPTX a…" at bounding box center [435, 135] width 444 height 27
click at [220, 122] on label "AIR" at bounding box center [227, 127] width 28 height 10
click at [0, 0] on input "AIR" at bounding box center [0, 0] width 0 height 0
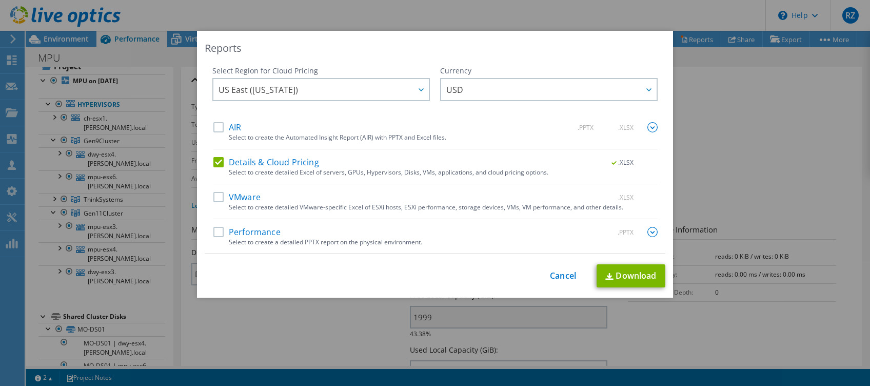
click at [218, 202] on div "VMware .XLSX" at bounding box center [435, 198] width 444 height 12
drag, startPoint x: 210, startPoint y: 193, endPoint x: 214, endPoint y: 180, distance: 14.1
click at [213, 192] on label "VMware" at bounding box center [236, 197] width 47 height 10
click at [0, 0] on input "VMware" at bounding box center [0, 0] width 0 height 0
click at [214, 156] on div "AIR .PPTX .XLSX Select to create the Automated Insight Report (AIR) with PPTX a…" at bounding box center [435, 187] width 444 height 131
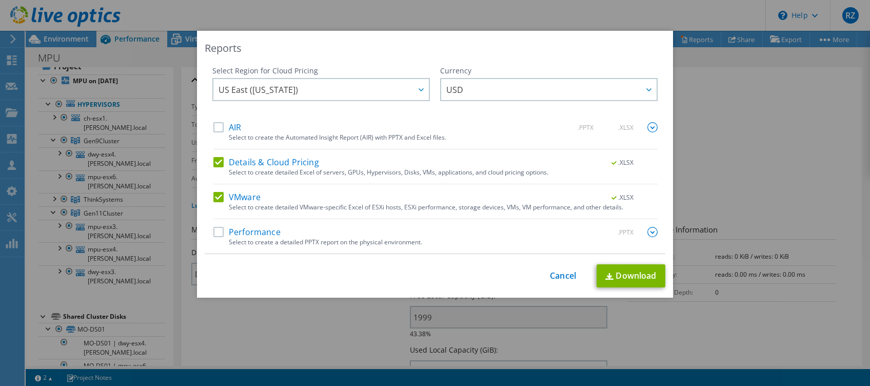
click at [213, 160] on label "Details & Cloud Pricing" at bounding box center [266, 162] width 106 height 10
click at [0, 0] on input "Details & Cloud Pricing" at bounding box center [0, 0] width 0 height 0
click at [550, 276] on link "Cancel" at bounding box center [563, 276] width 26 height 10
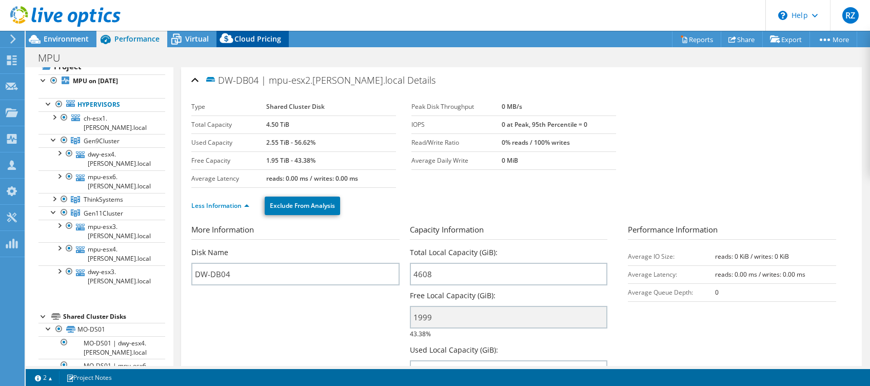
click at [217, 39] on icon at bounding box center [226, 40] width 21 height 21
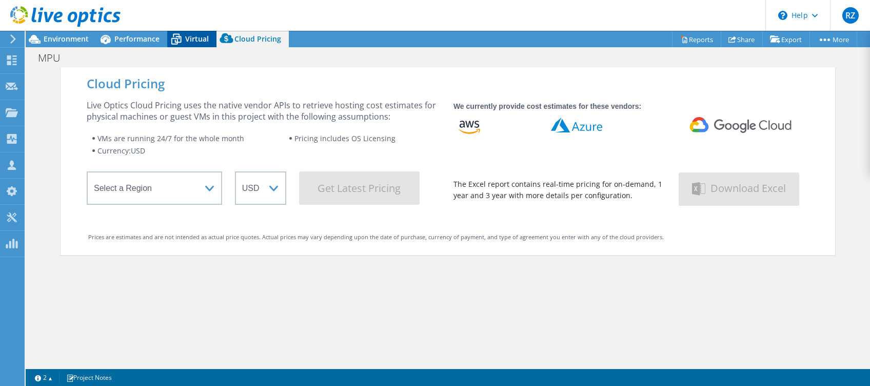
click at [182, 33] on icon at bounding box center [176, 39] width 18 height 18
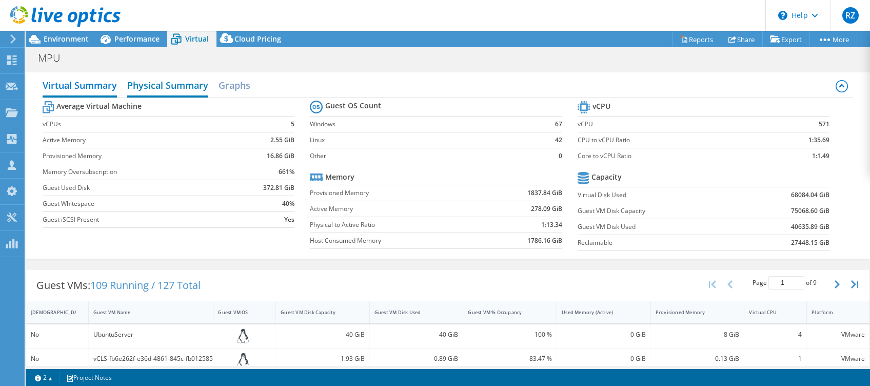
click at [169, 84] on h2 "Physical Summary" at bounding box center [167, 86] width 81 height 23
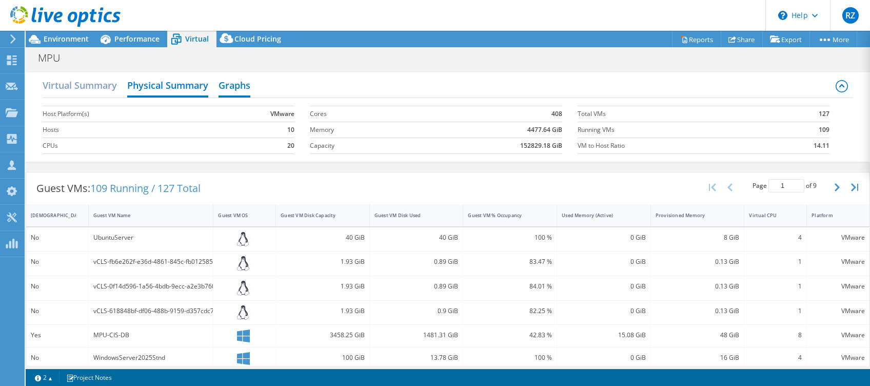
click at [233, 76] on h2 "Graphs" at bounding box center [235, 86] width 32 height 23
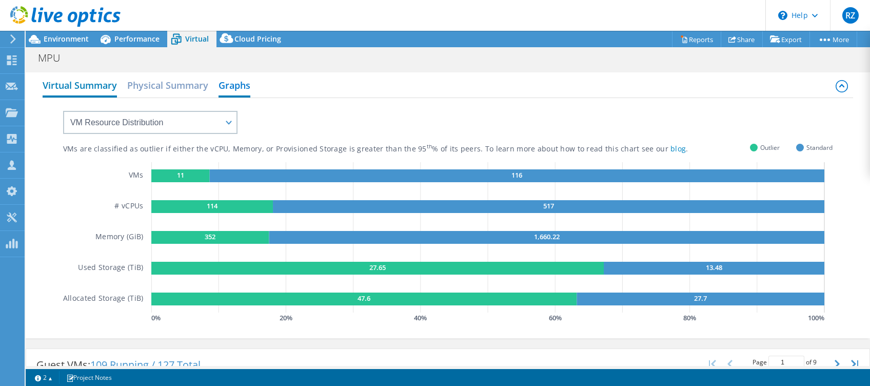
click at [111, 81] on h2 "Virtual Summary" at bounding box center [80, 86] width 74 height 23
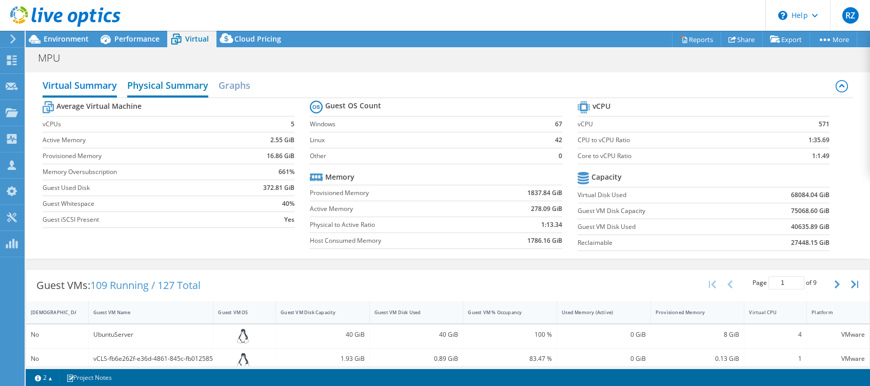
click at [162, 89] on h2 "Physical Summary" at bounding box center [167, 86] width 81 height 23
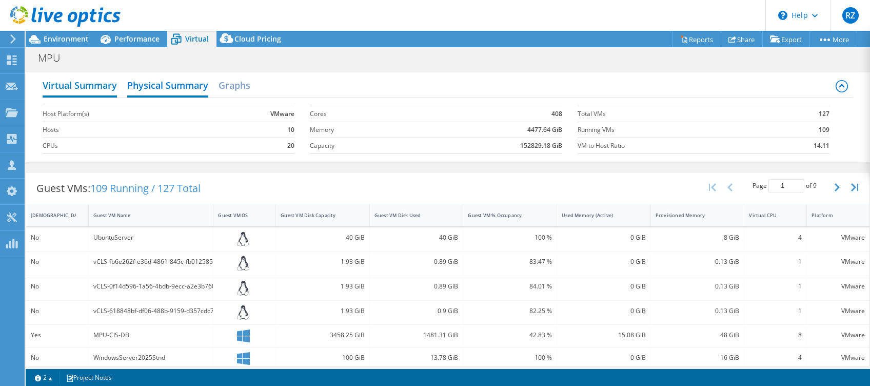
click at [98, 92] on h2 "Virtual Summary" at bounding box center [80, 86] width 74 height 23
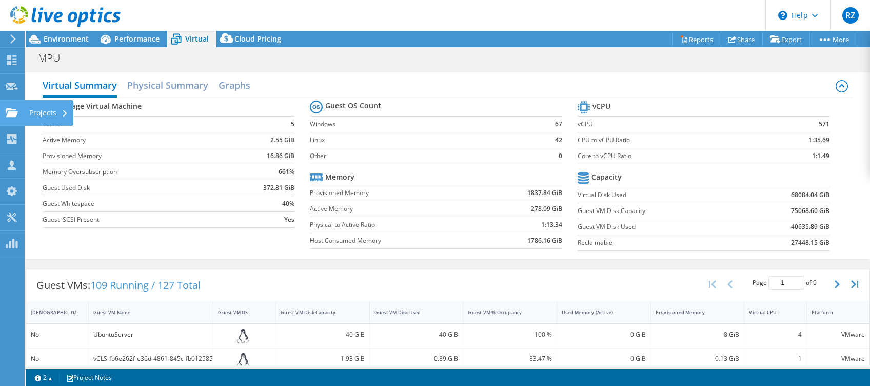
click at [7, 112] on icon at bounding box center [12, 113] width 12 height 10
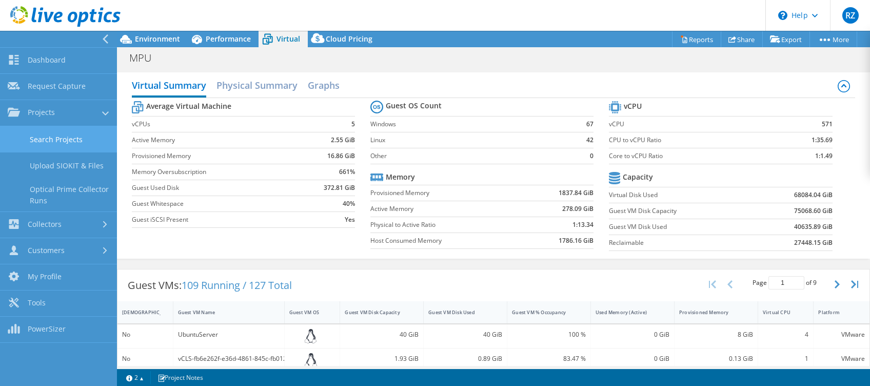
click at [37, 132] on link "Search Projects" at bounding box center [58, 139] width 117 height 26
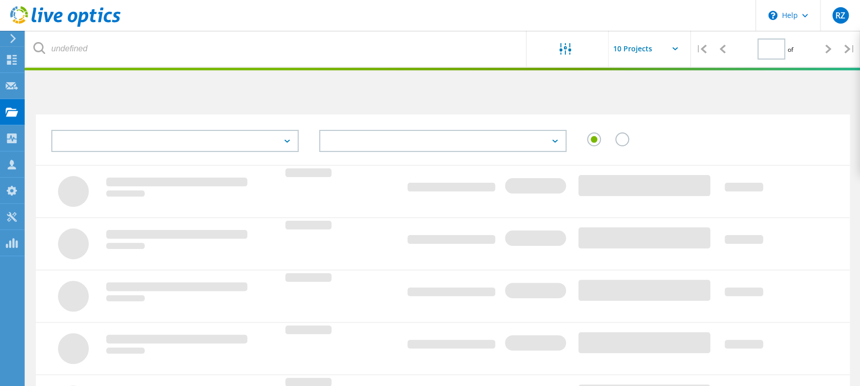
type input "1"
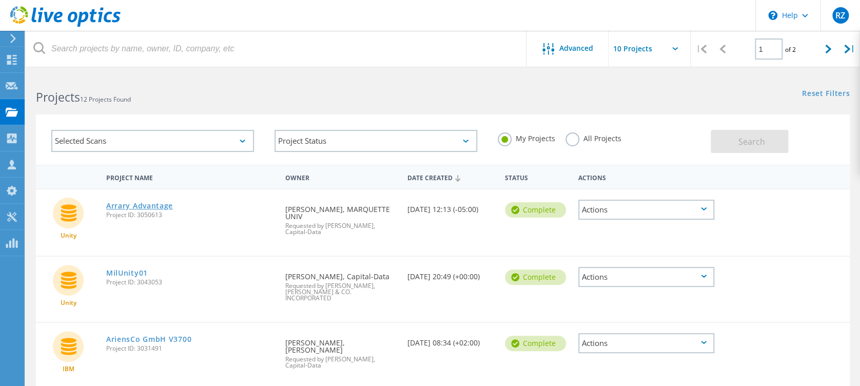
click at [120, 202] on link "Arrary Advantage" at bounding box center [139, 205] width 67 height 7
